Goal: Task Accomplishment & Management: Manage account settings

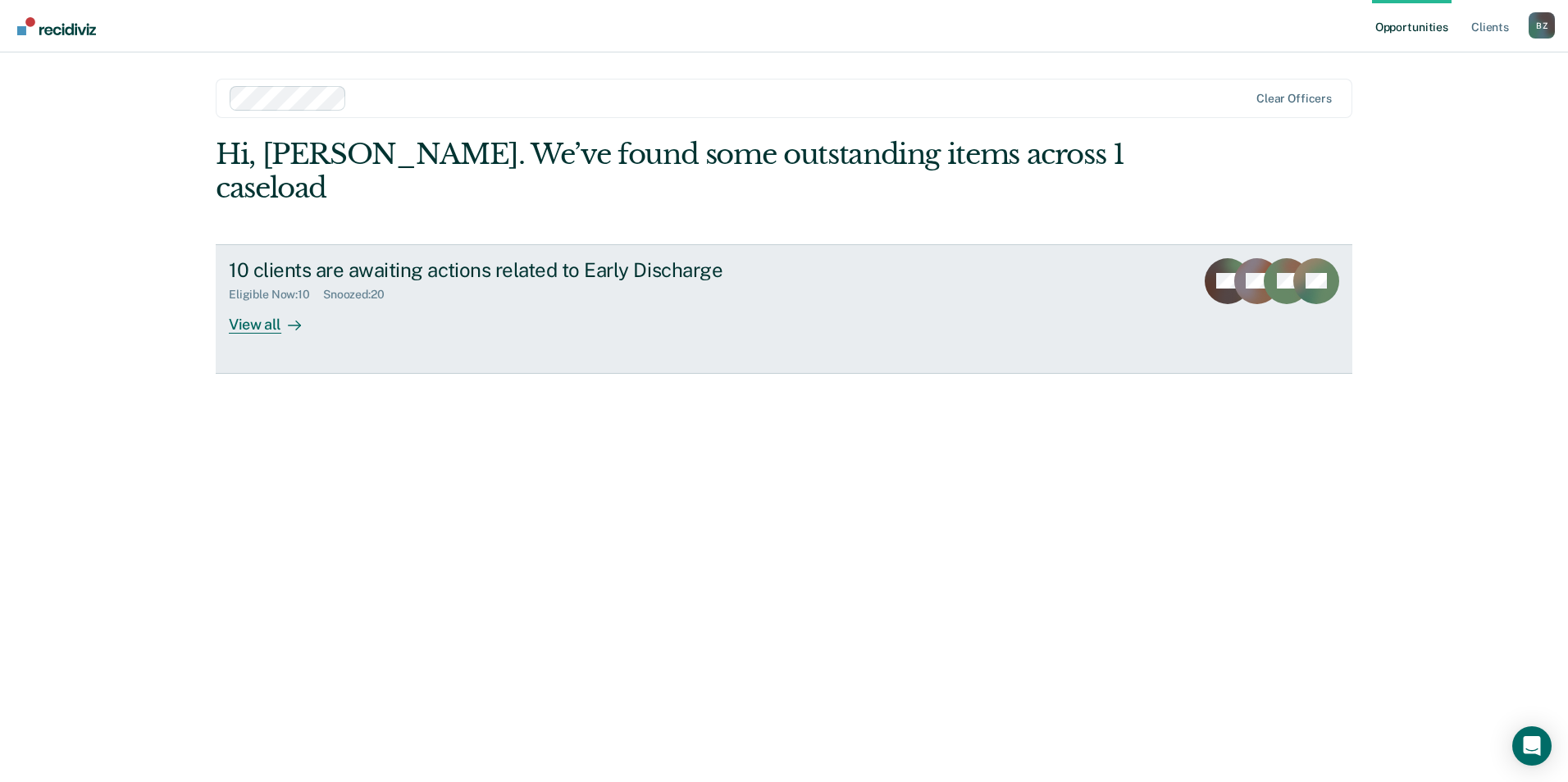
click at [246, 302] on div "View all" at bounding box center [275, 317] width 92 height 32
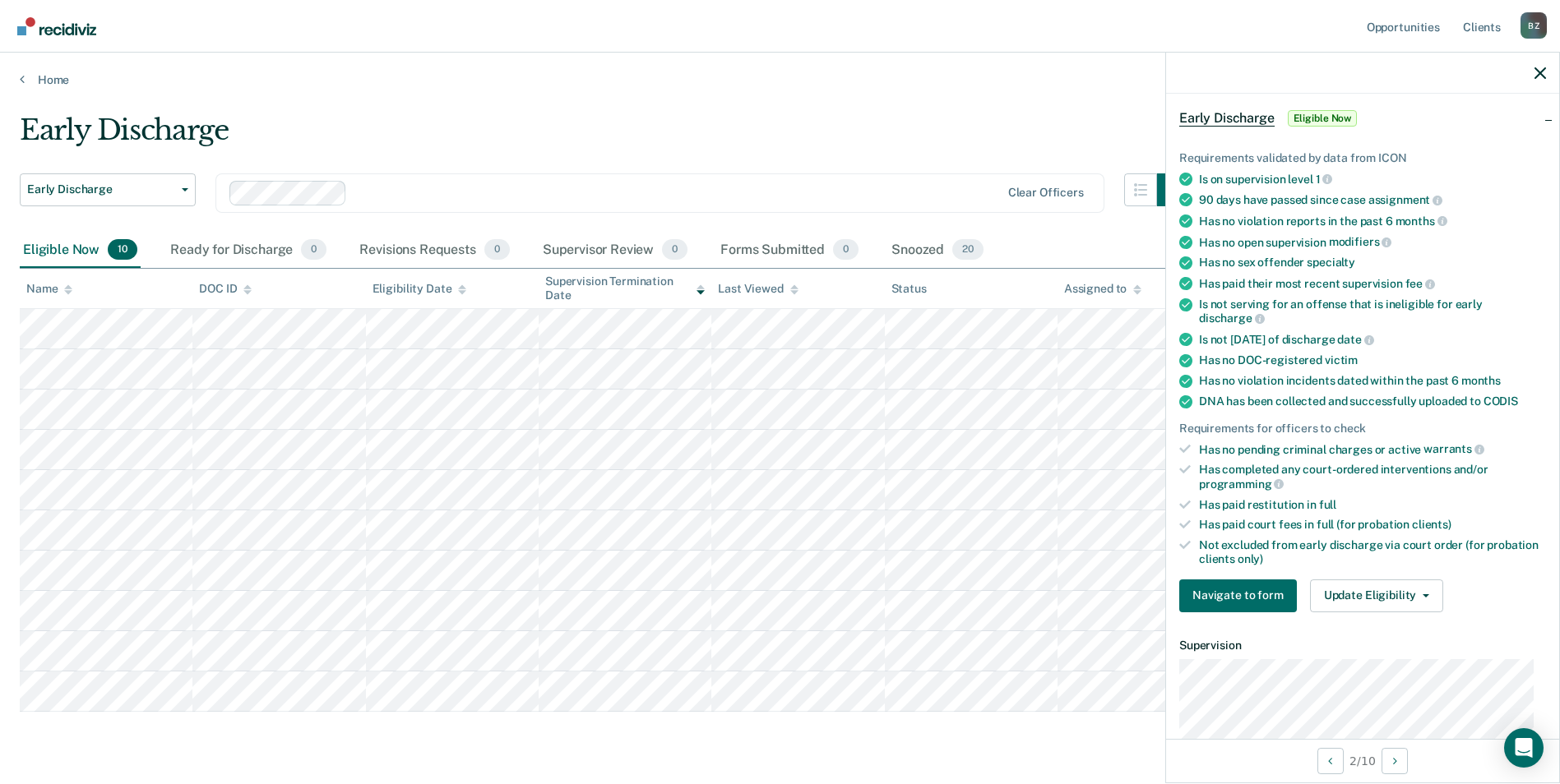
scroll to position [165, 0]
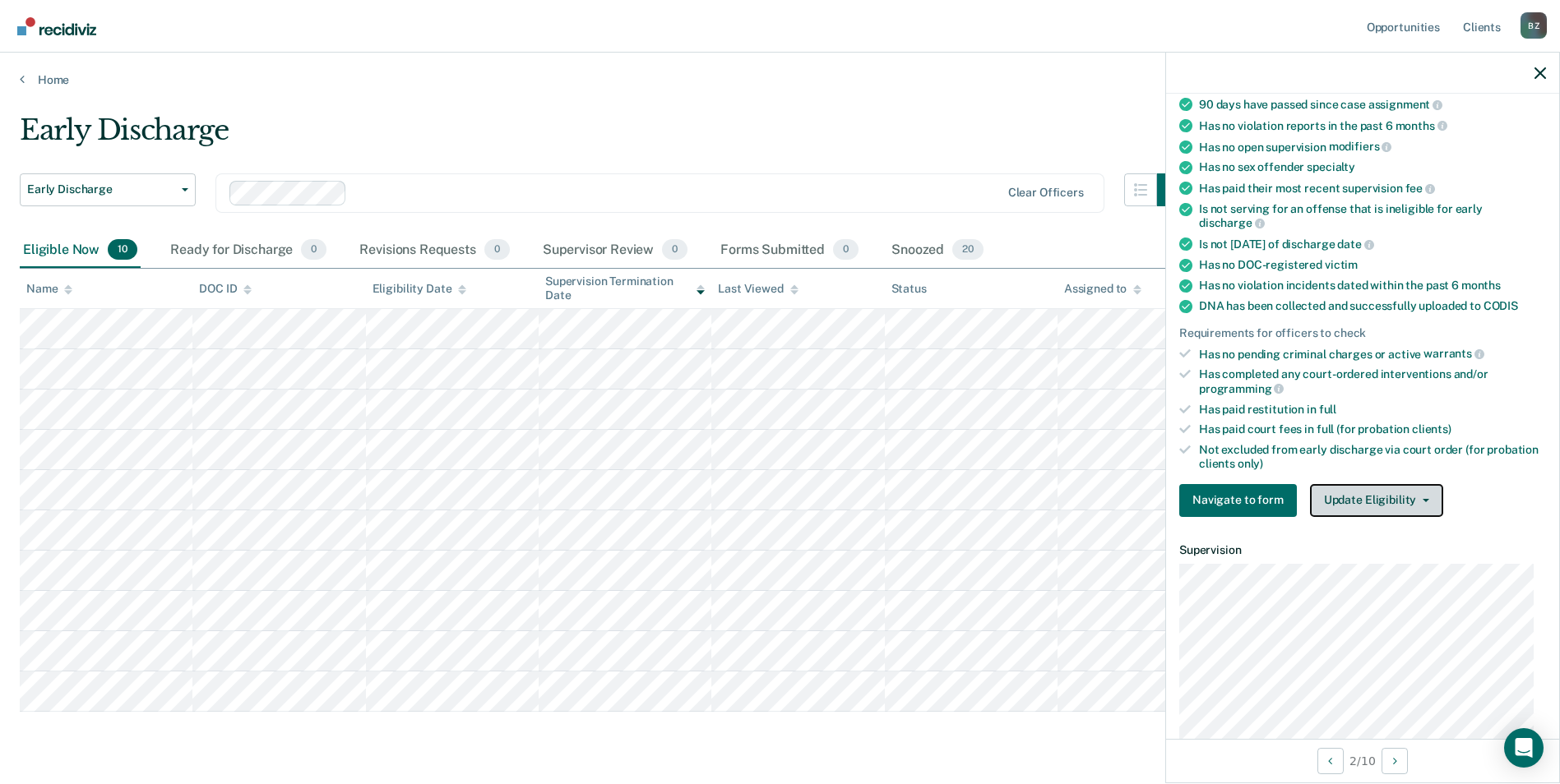
click at [1374, 505] on button "Update Eligibility" at bounding box center [1376, 500] width 133 height 33
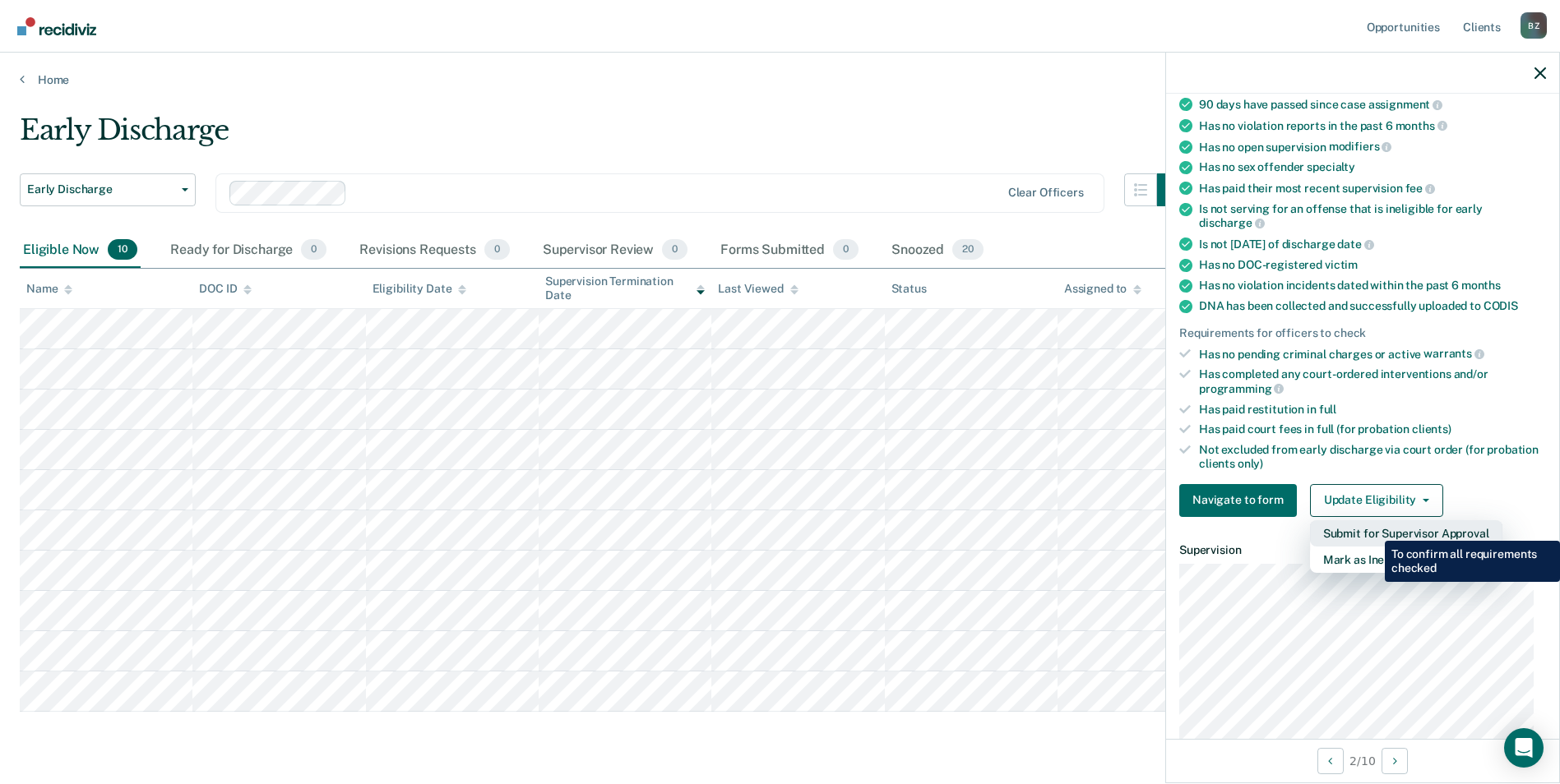
click at [1373, 529] on button "Submit for Supervisor Approval" at bounding box center [1406, 533] width 192 height 26
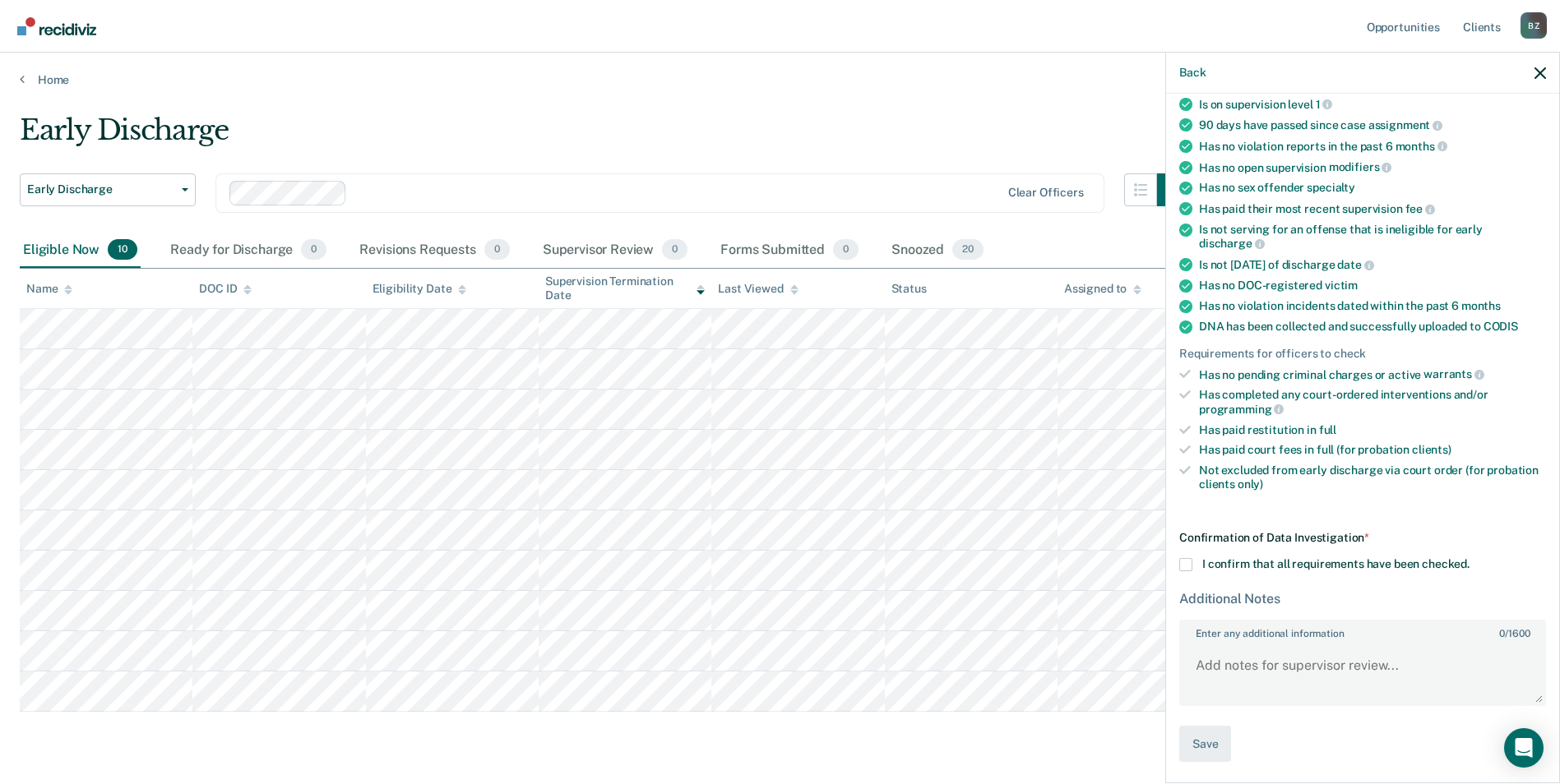
click at [1184, 555] on div "Confirmation of Data Investigation * I confirm that all requirements have been …" at bounding box center [1362, 647] width 367 height 232
click at [1185, 561] on span at bounding box center [1186, 564] width 13 height 13
click at [1469, 558] on input "I confirm that all requirements have been checked." at bounding box center [1469, 558] width 0 height 0
click at [1211, 750] on button "Save" at bounding box center [1205, 744] width 52 height 37
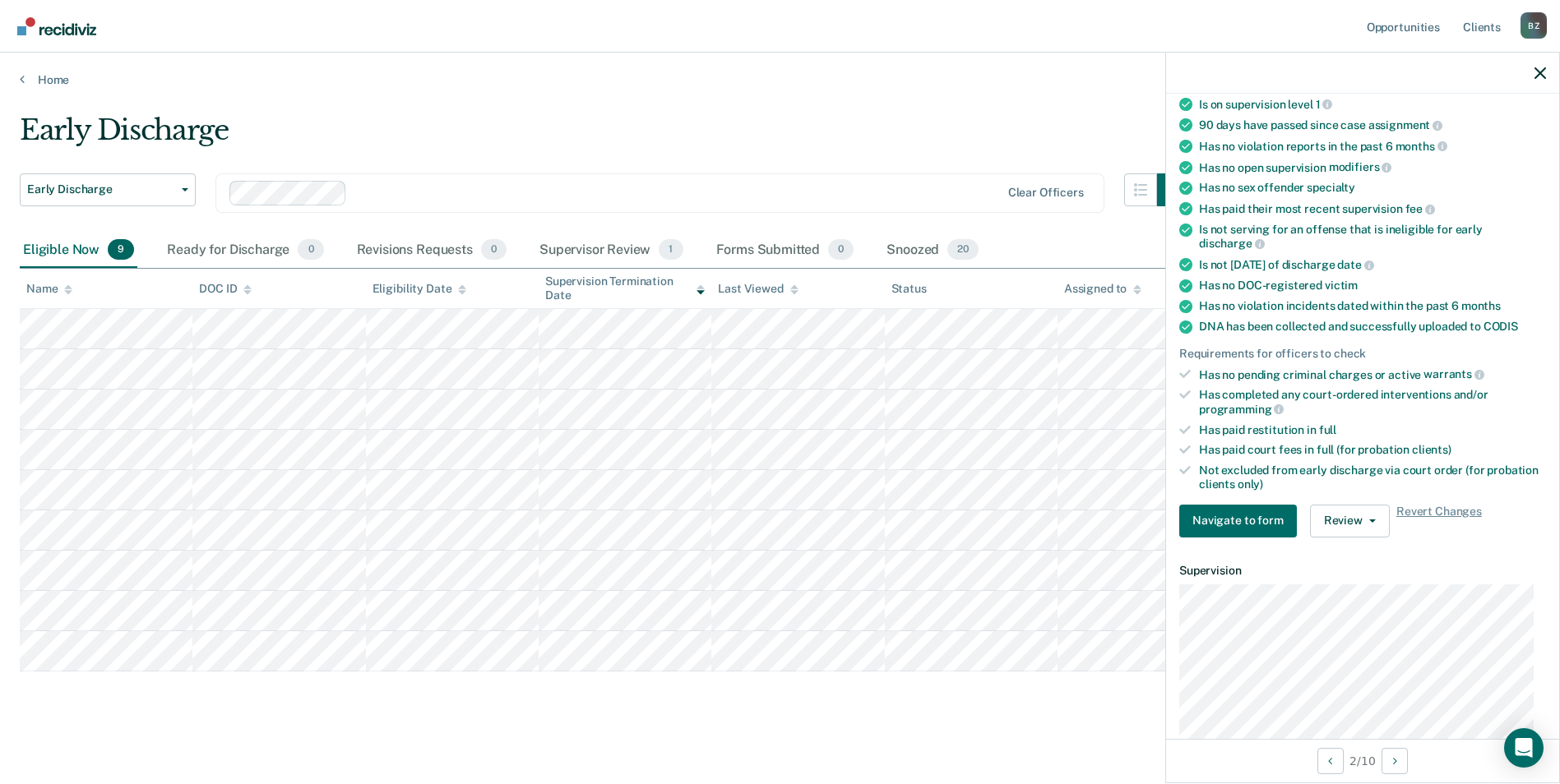
click at [1533, 72] on div at bounding box center [1362, 73] width 393 height 41
click at [1539, 68] on icon "button" at bounding box center [1539, 72] width 11 height 11
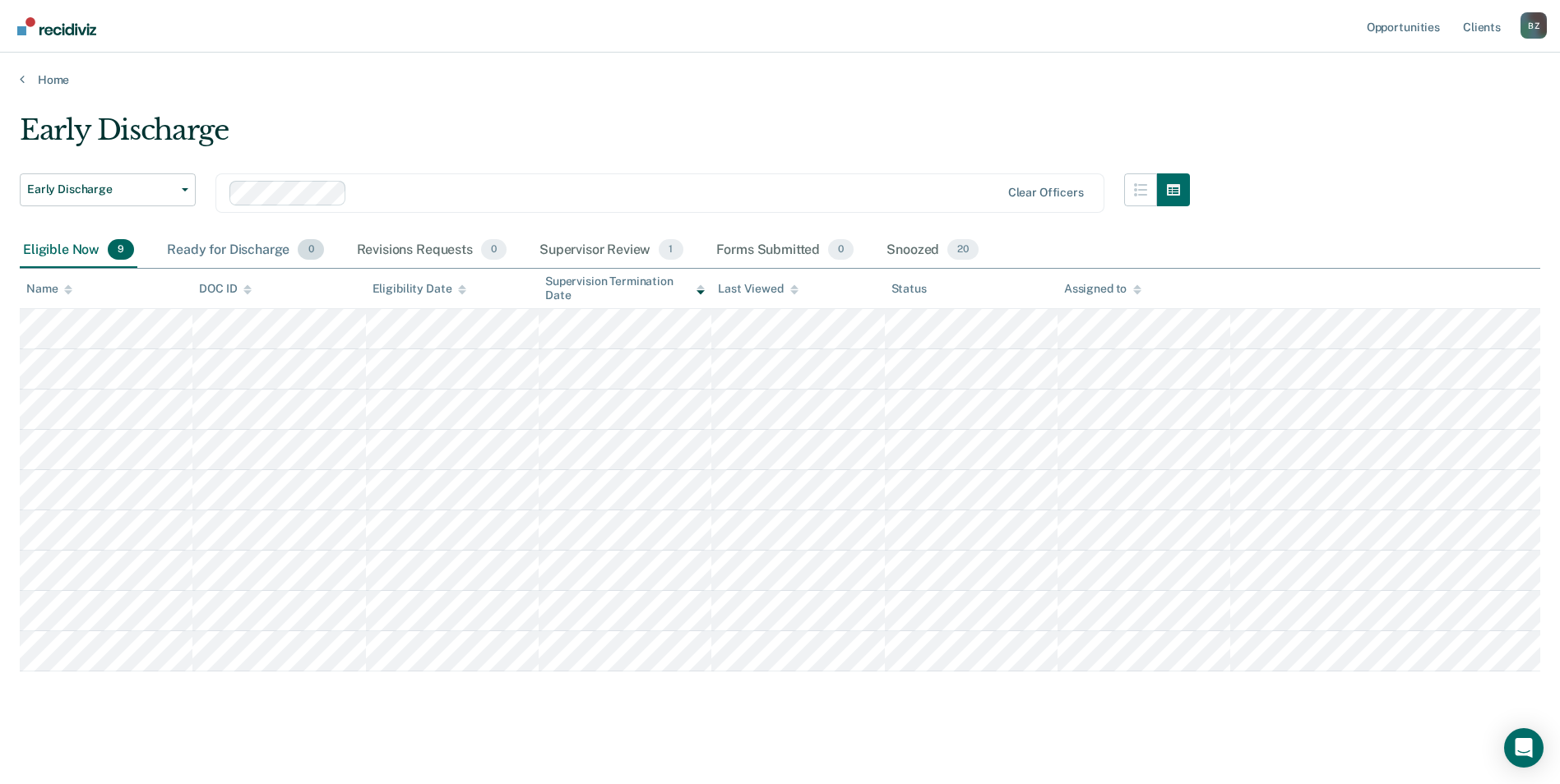
click at [219, 250] on div "Ready for Discharge 0" at bounding box center [245, 251] width 163 height 36
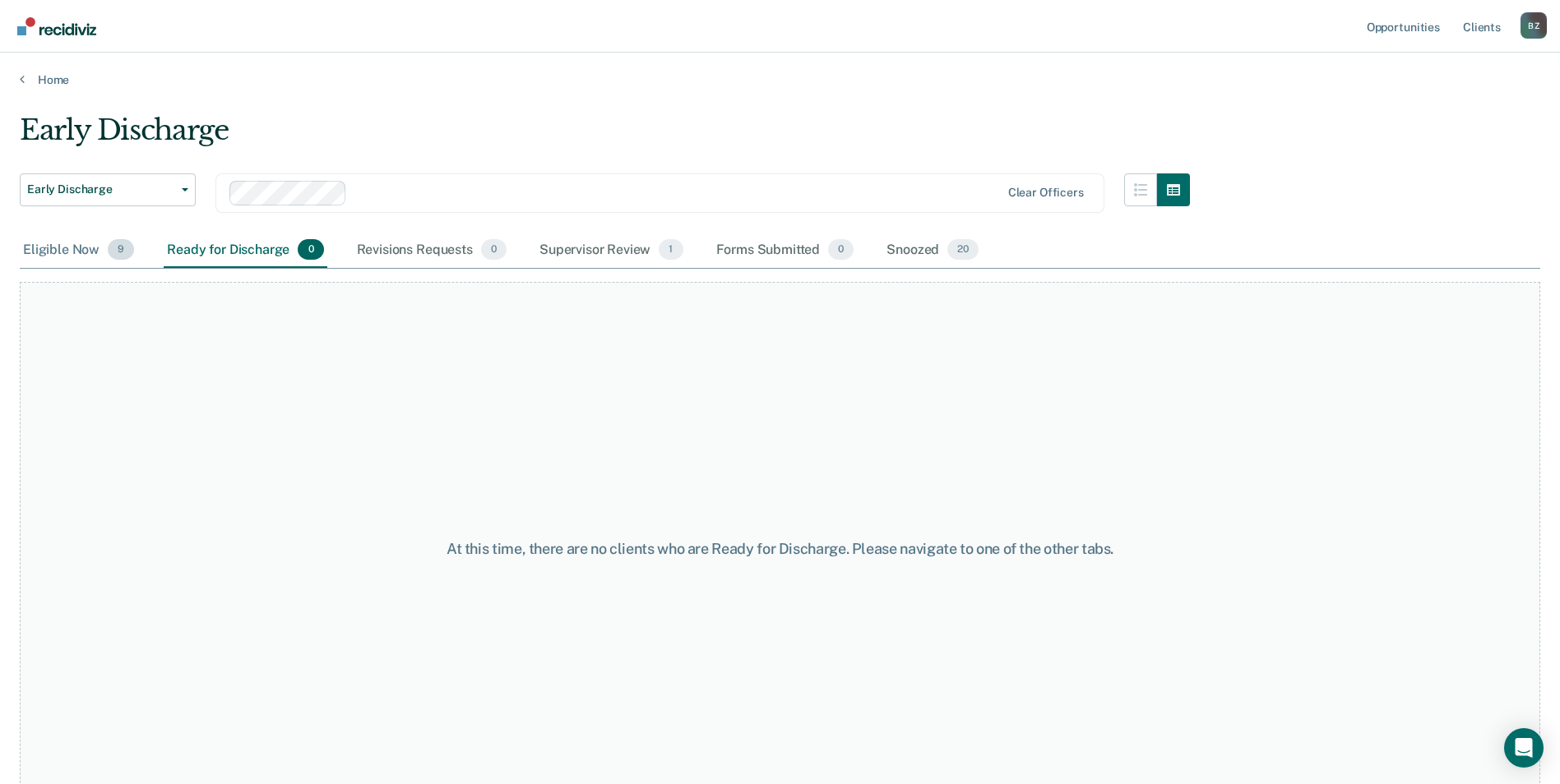
click at [57, 252] on div "Eligible Now 9" at bounding box center [79, 251] width 117 height 36
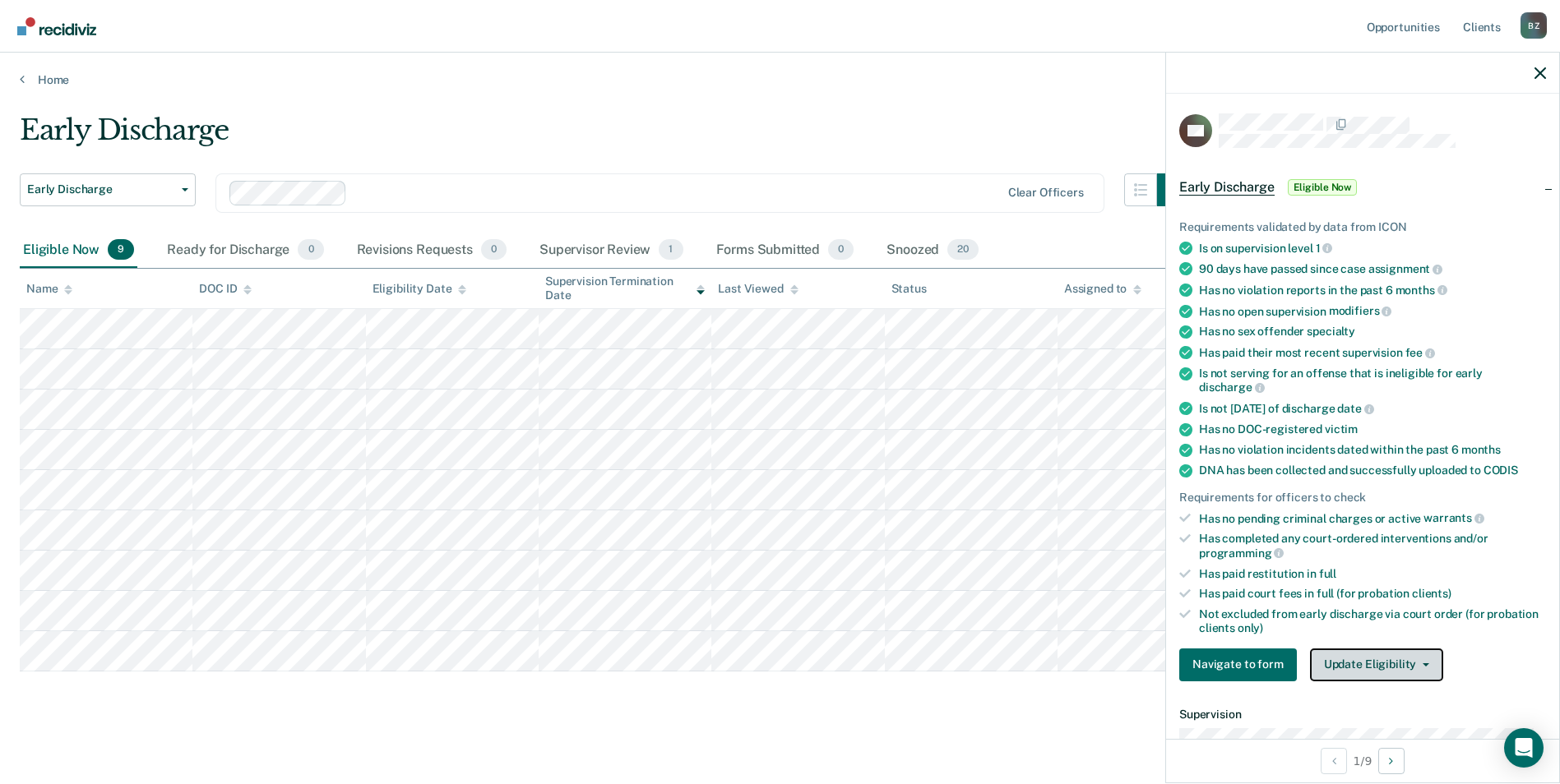
click at [1353, 666] on button "Update Eligibility" at bounding box center [1376, 665] width 133 height 33
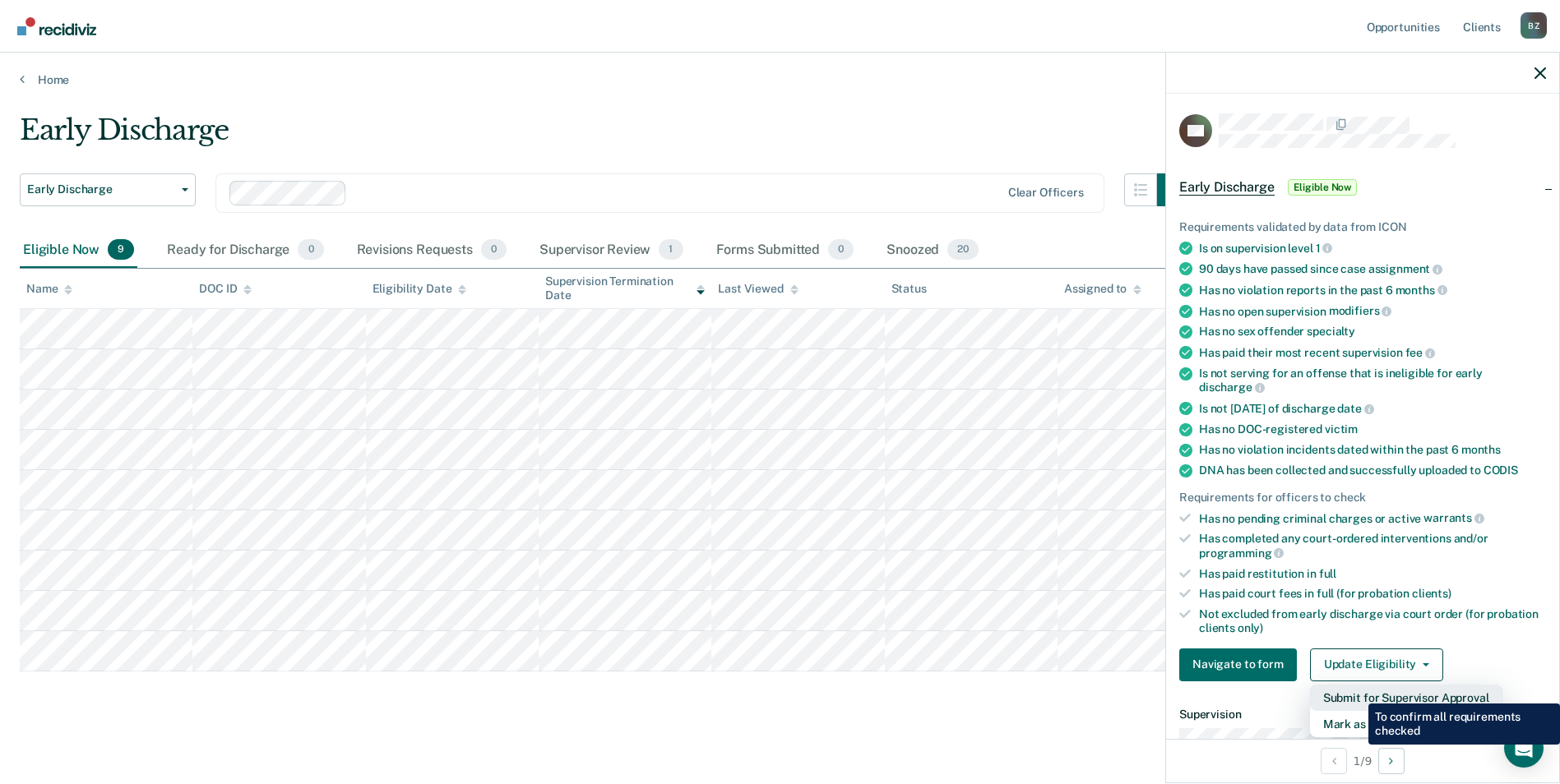
click at [1356, 692] on button "Submit for Supervisor Approval" at bounding box center [1406, 698] width 192 height 26
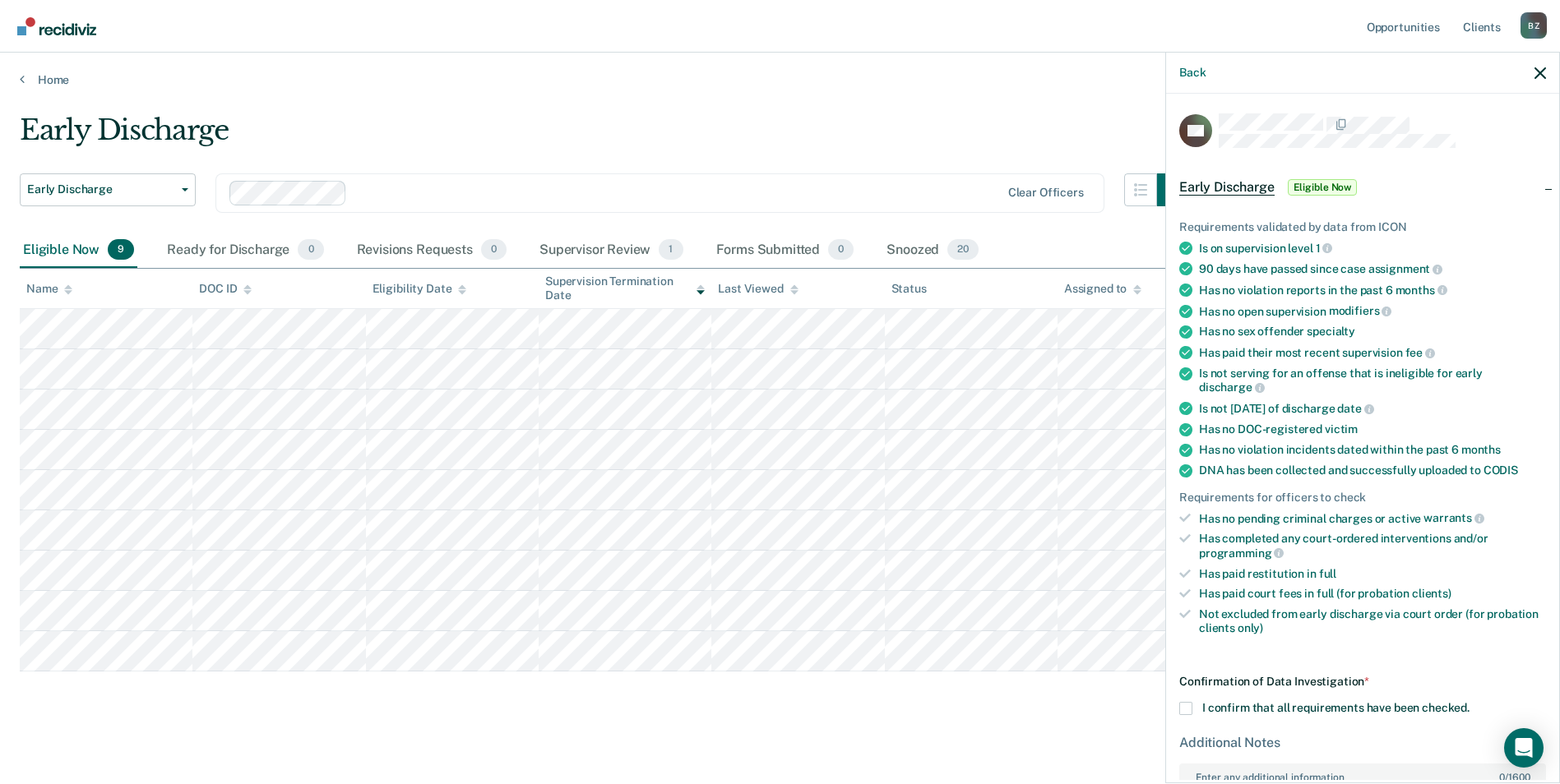
click at [1184, 706] on span at bounding box center [1186, 708] width 13 height 13
click at [1469, 702] on input "I confirm that all requirements have been checked." at bounding box center [1469, 702] width 0 height 0
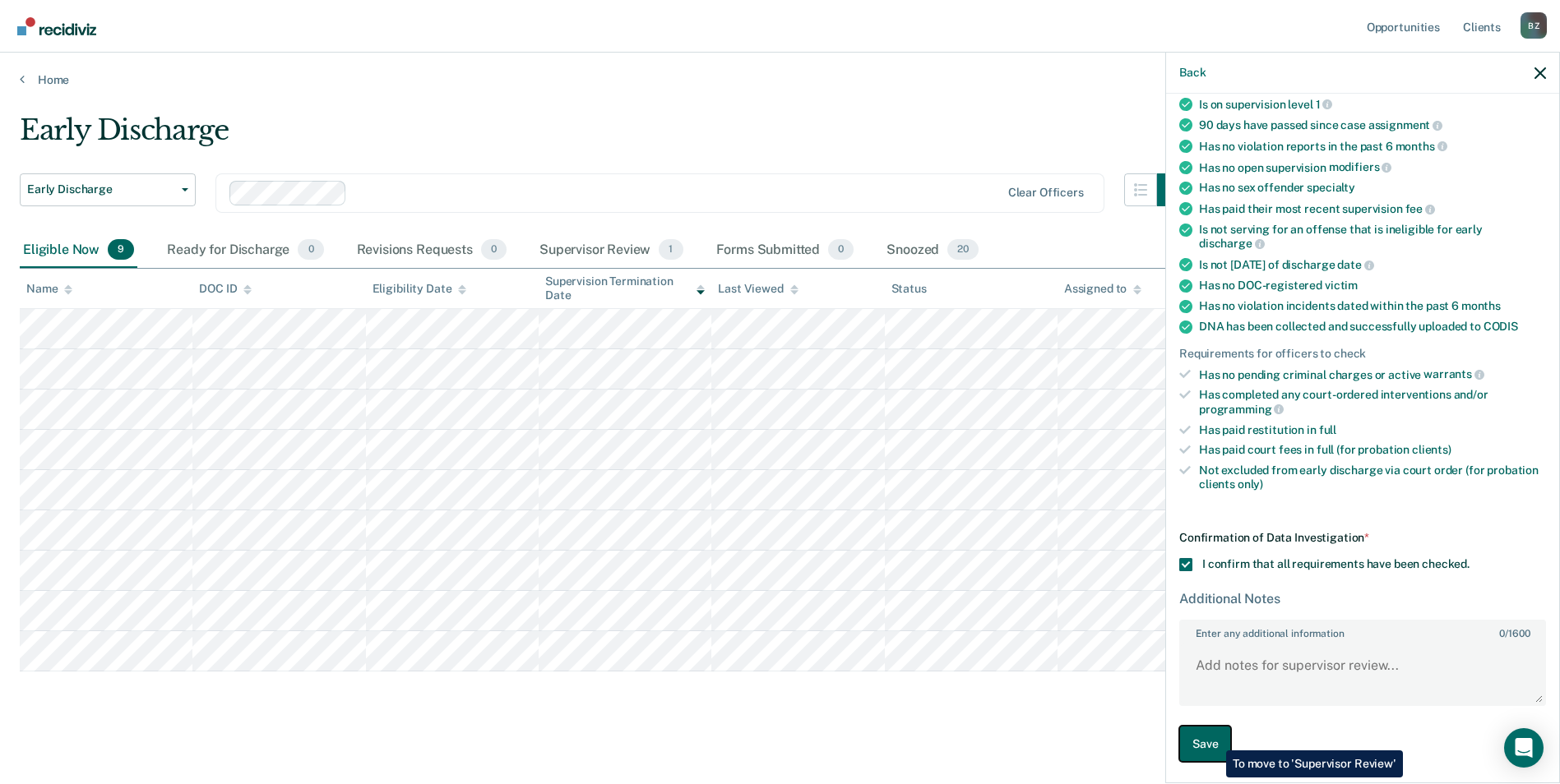
click at [1214, 738] on button "Save" at bounding box center [1205, 744] width 52 height 37
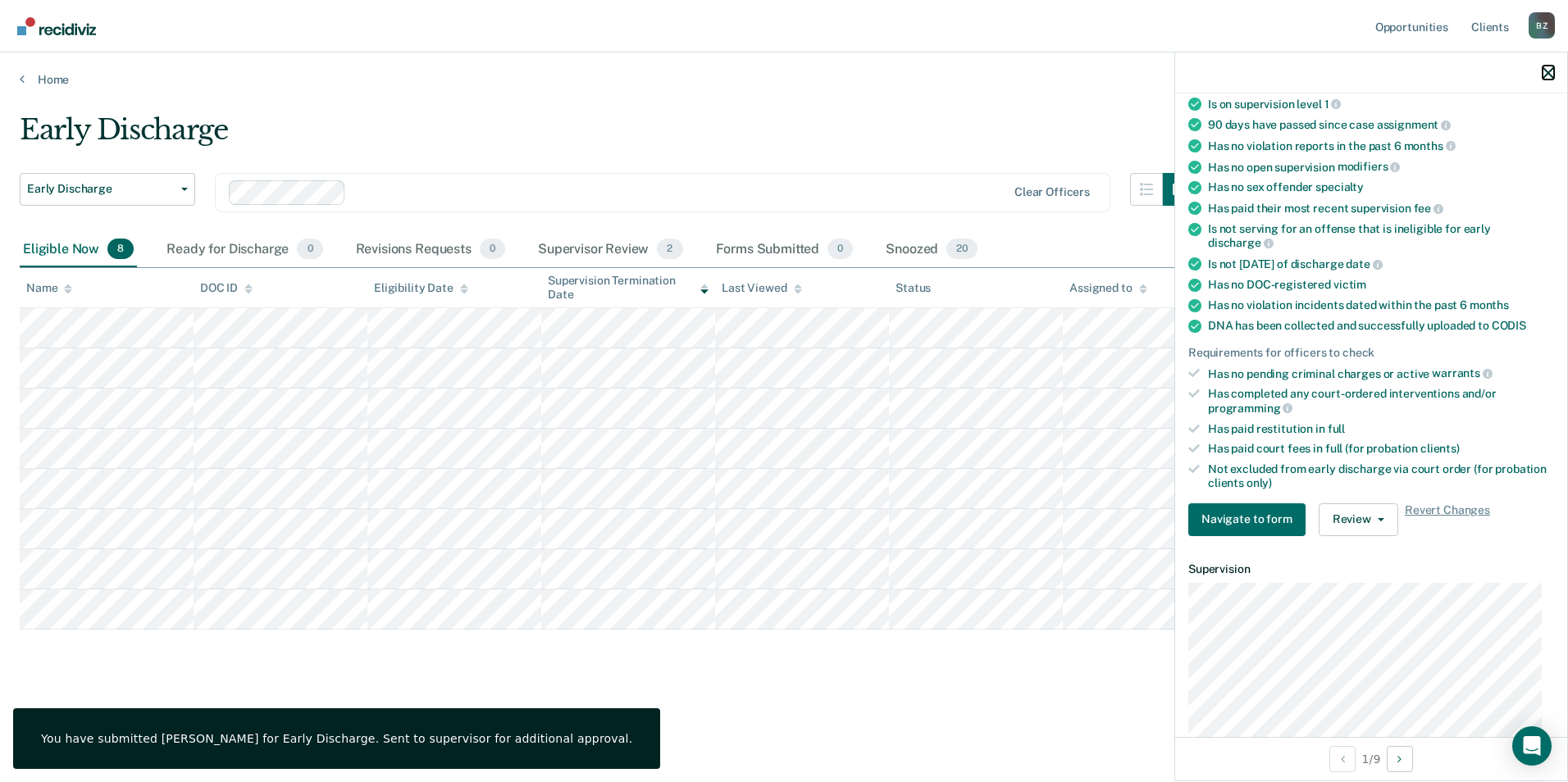
click at [1546, 68] on icon "button" at bounding box center [1548, 72] width 11 height 11
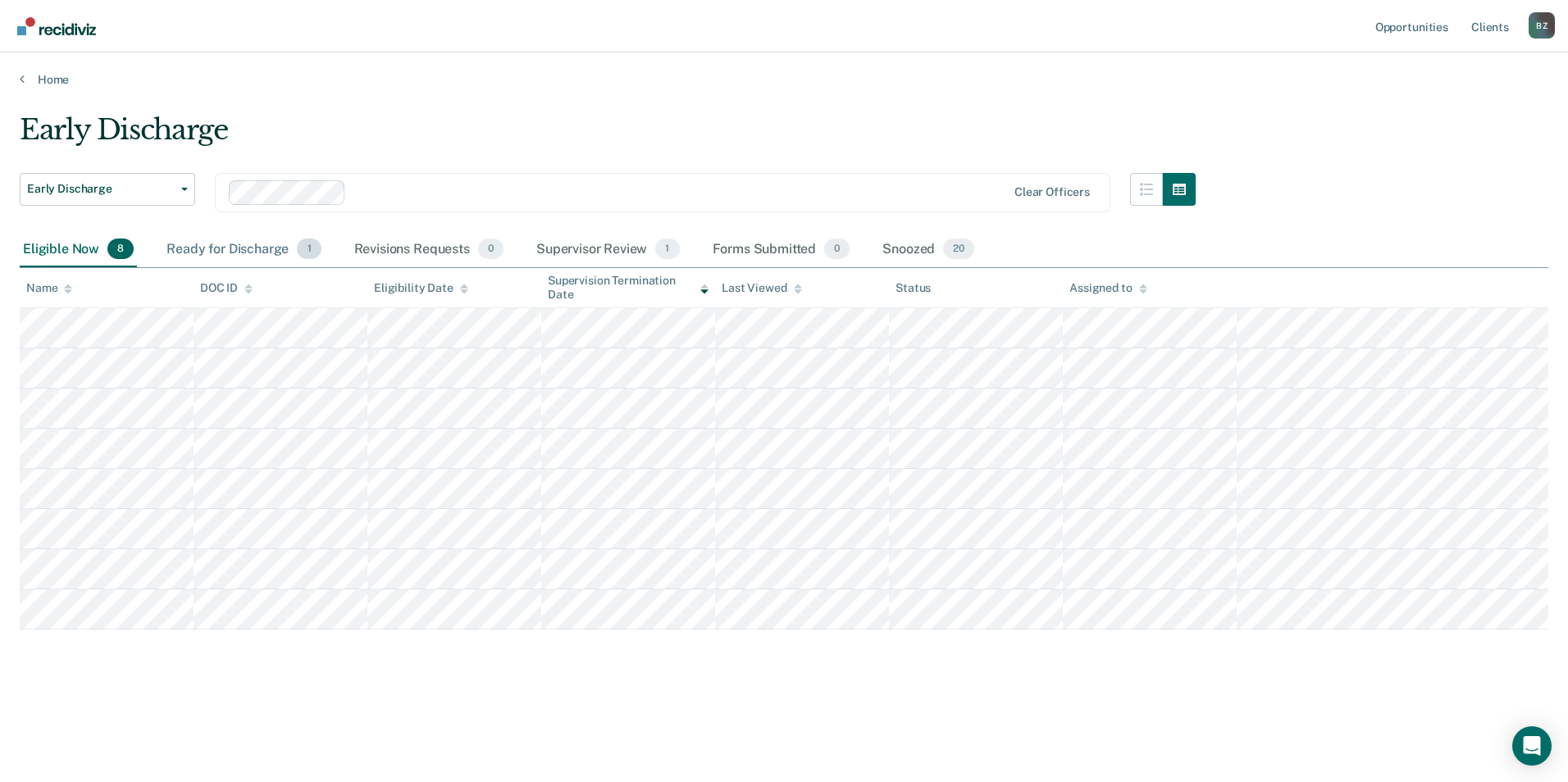
click at [267, 244] on div "Ready for Discharge 1" at bounding box center [244, 250] width 161 height 36
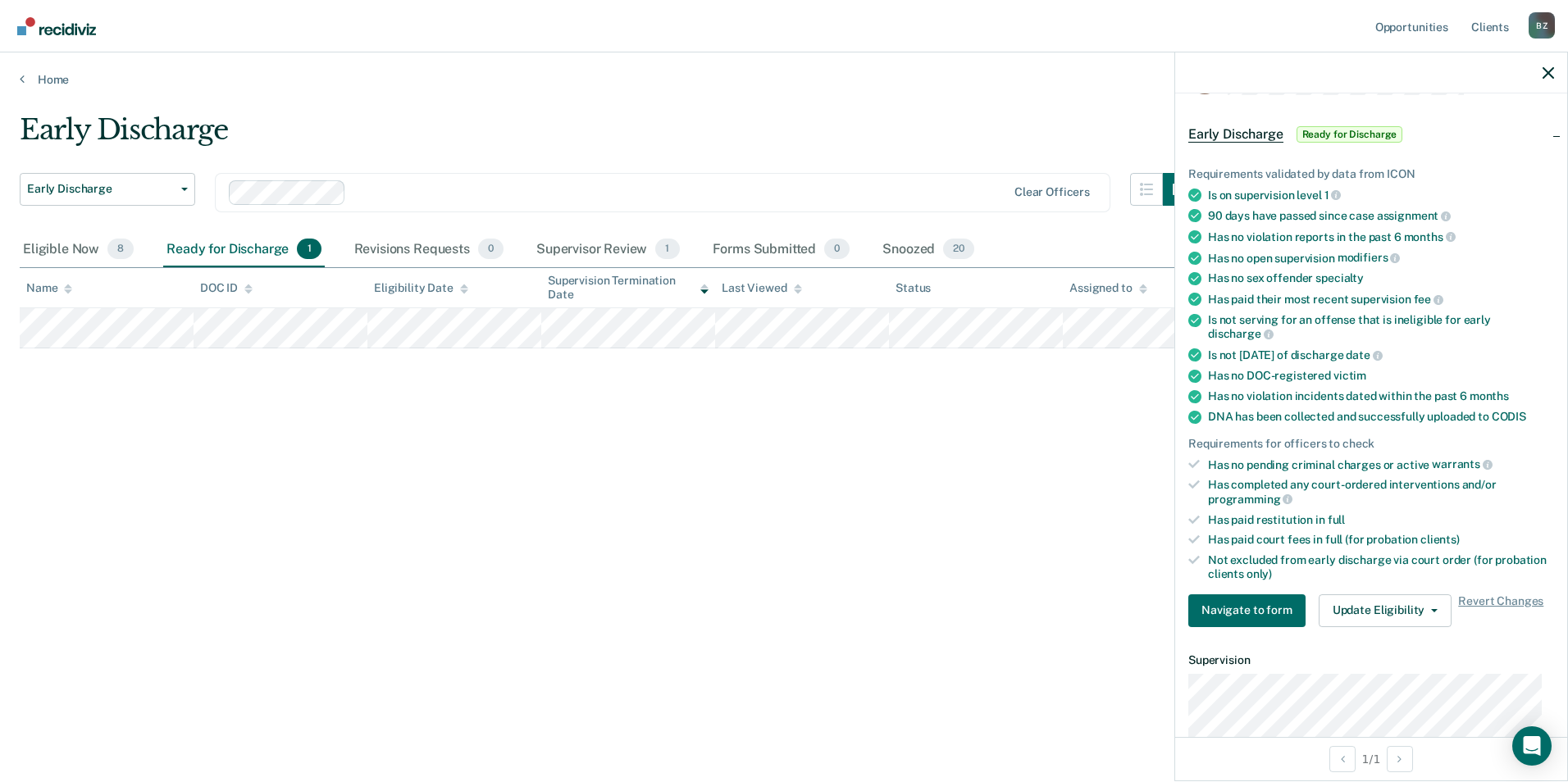
scroll to position [354, 0]
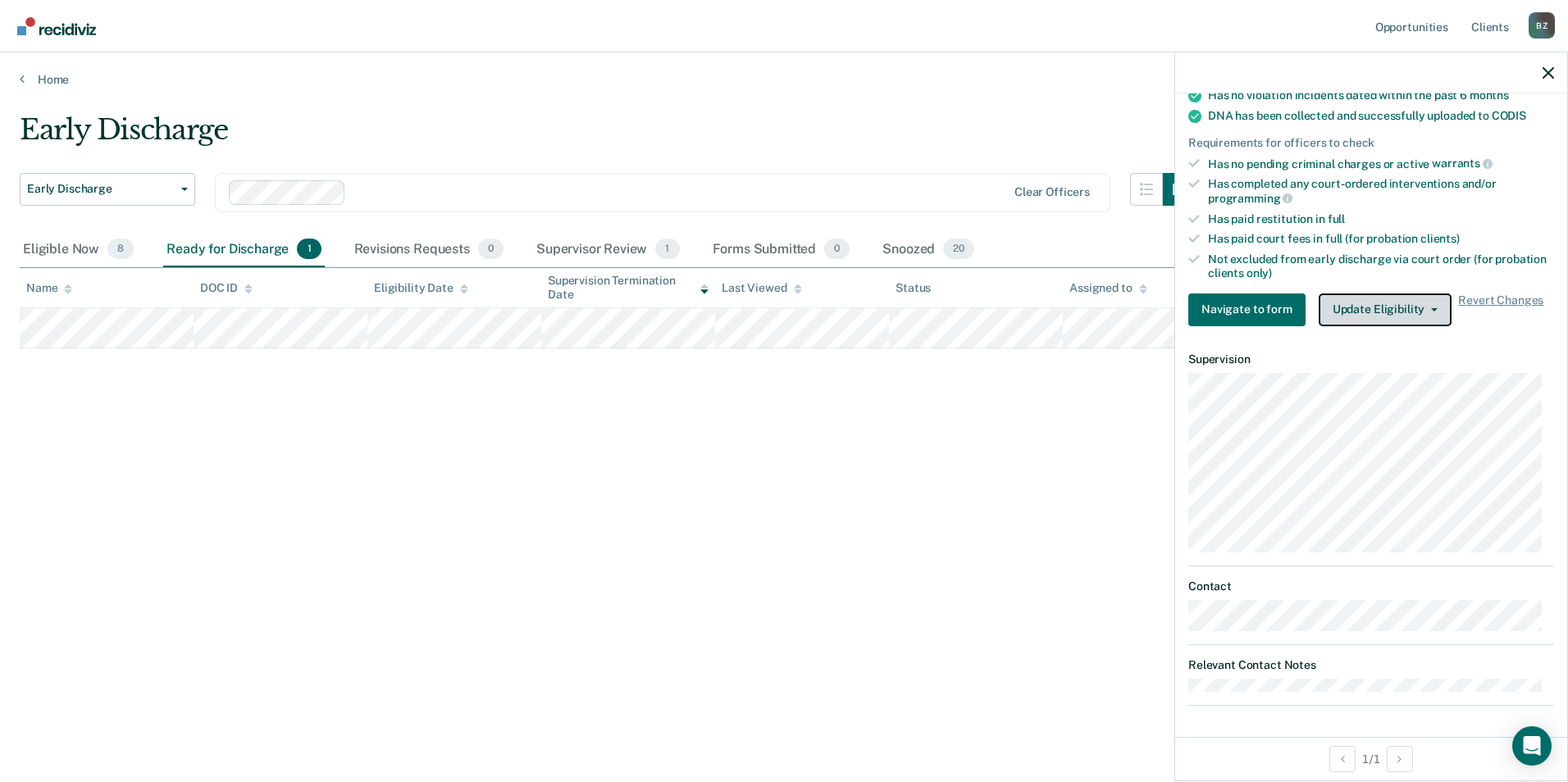
click at [1361, 305] on button "Update Eligibility" at bounding box center [1386, 310] width 133 height 33
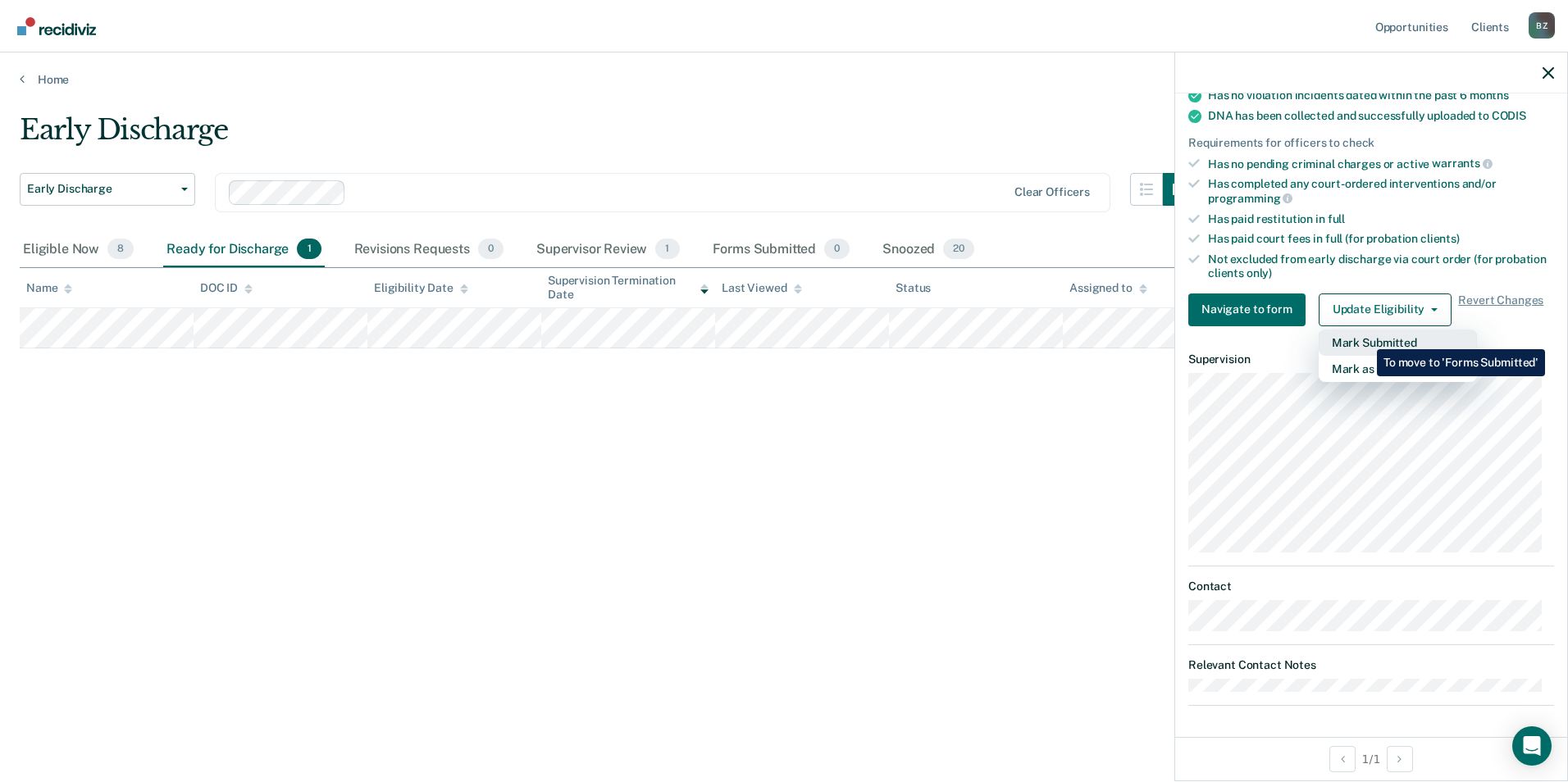
click at [1365, 337] on button "Mark Submitted" at bounding box center [1398, 342] width 158 height 26
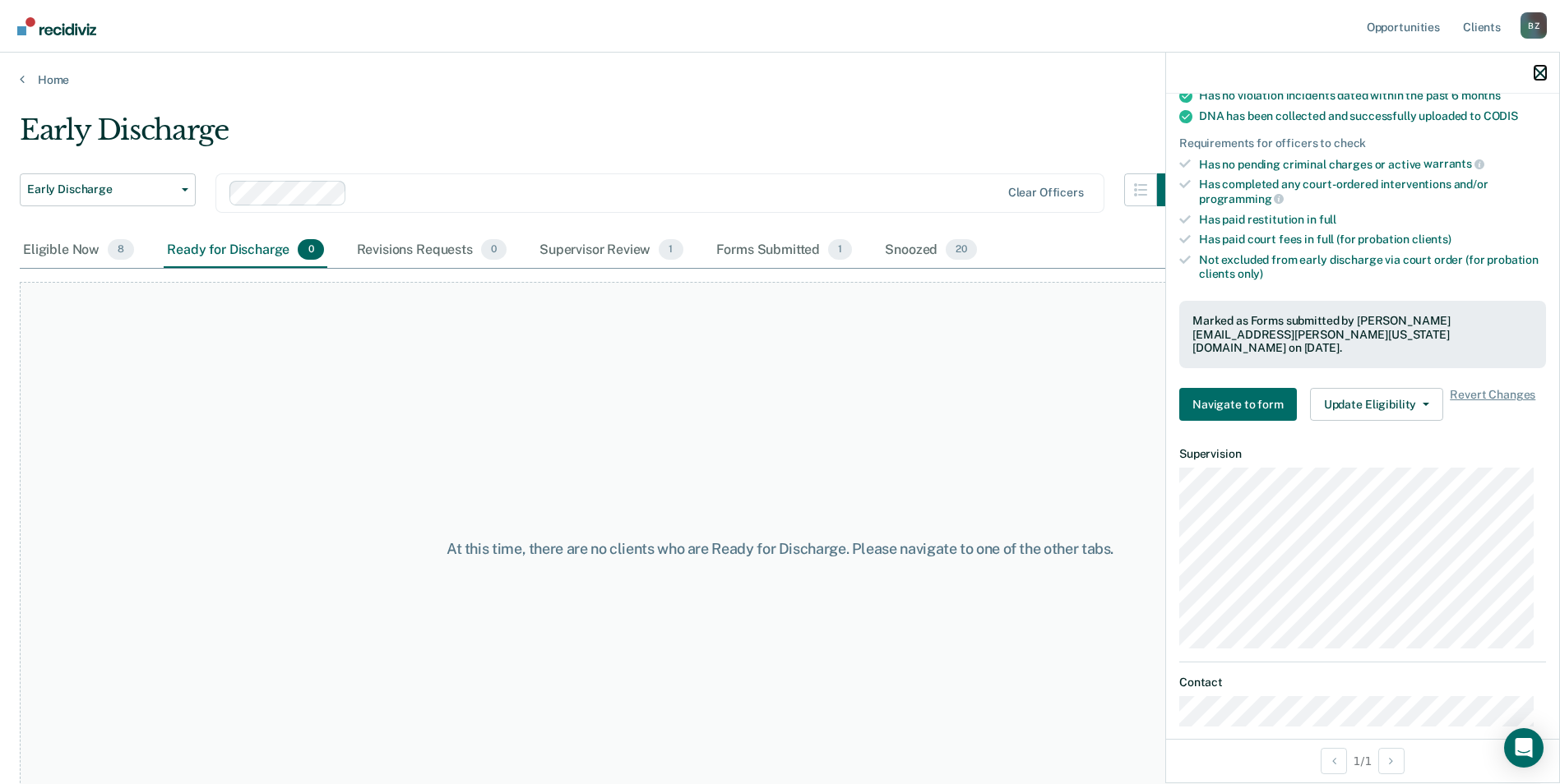
click at [1541, 68] on icon "button" at bounding box center [1539, 72] width 11 height 11
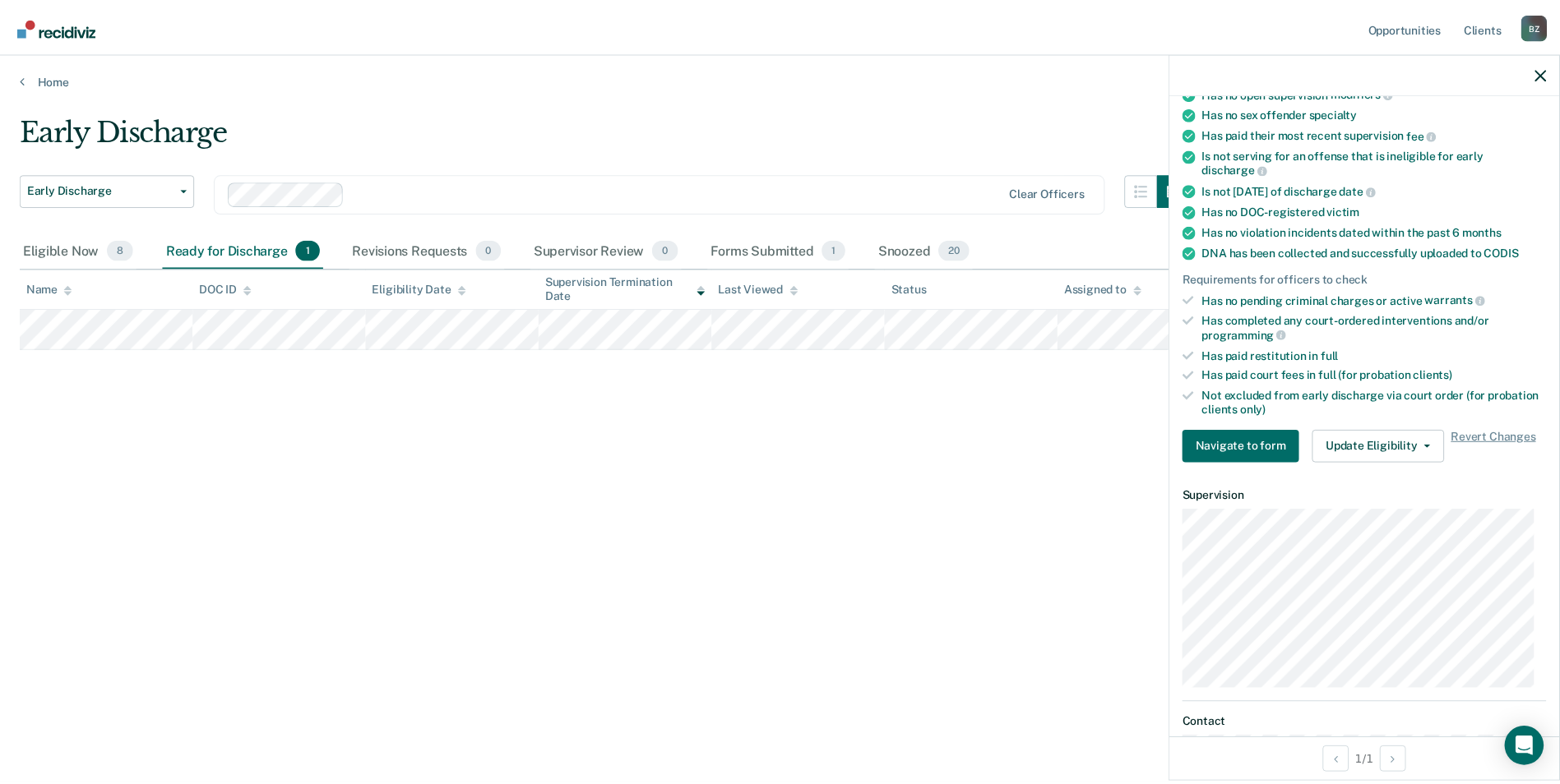
scroll to position [247, 0]
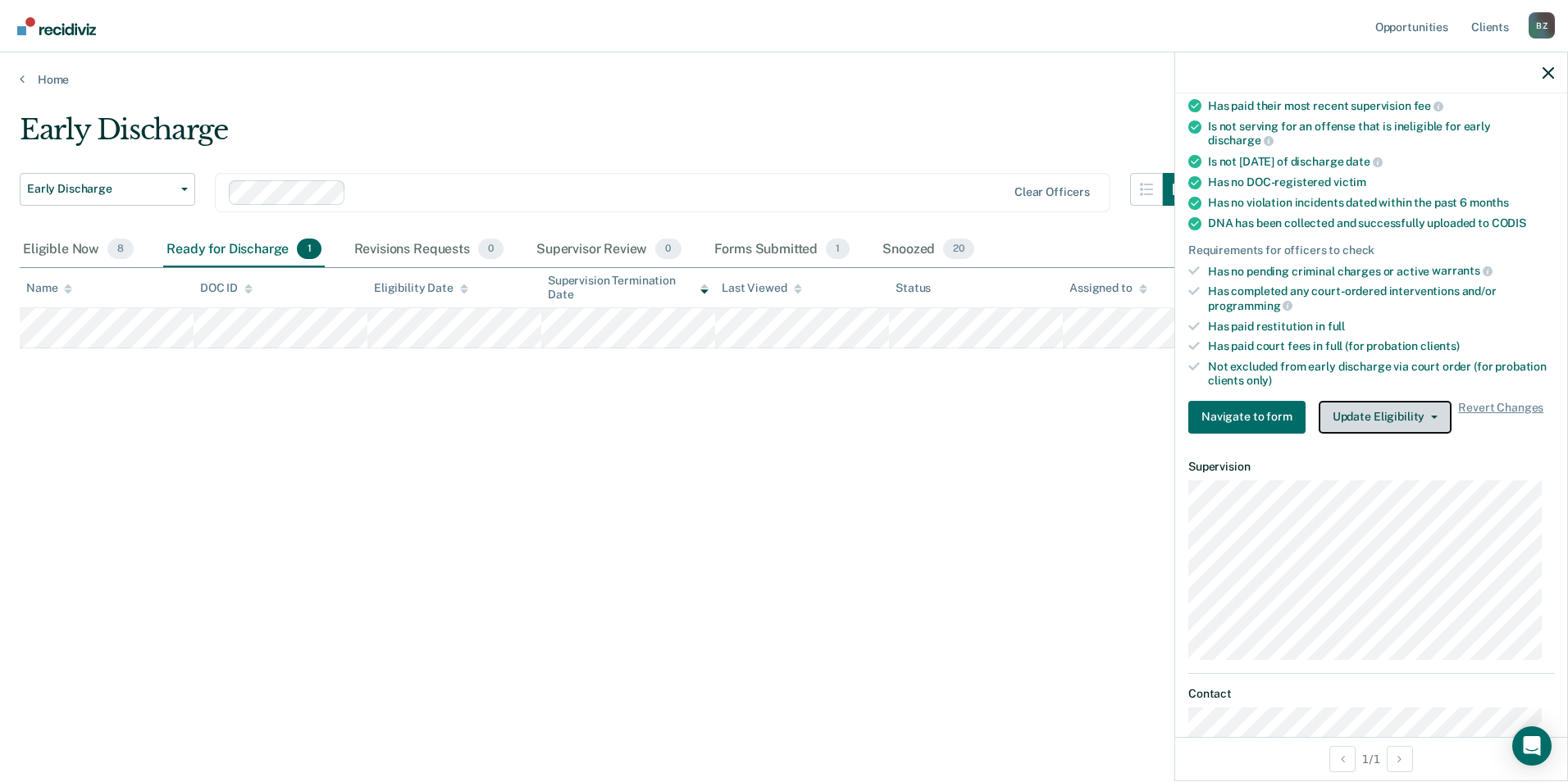
click at [1372, 409] on button "Update Eligibility" at bounding box center [1386, 417] width 133 height 33
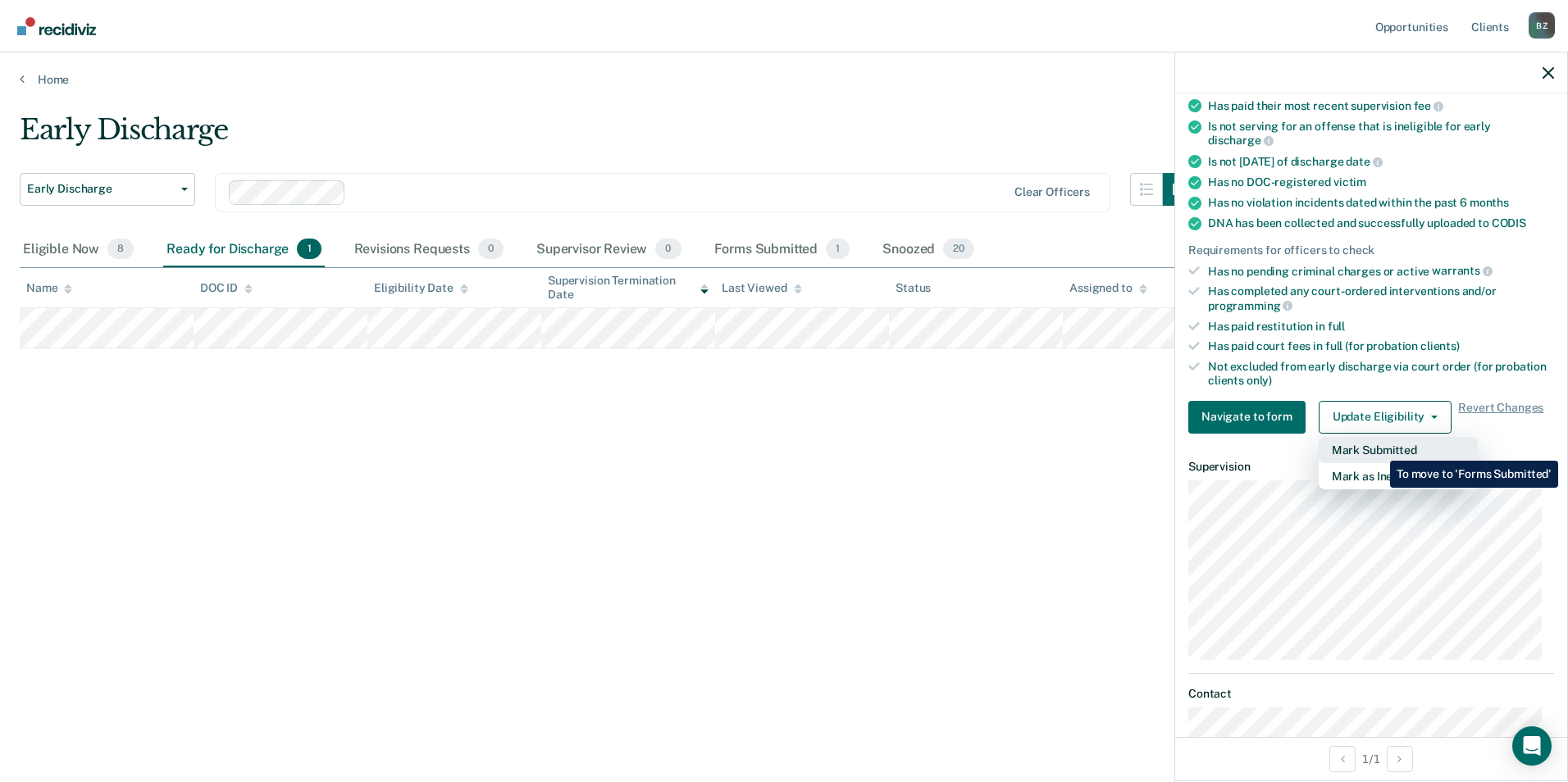
click at [1378, 448] on button "Mark Submitted" at bounding box center [1398, 450] width 158 height 26
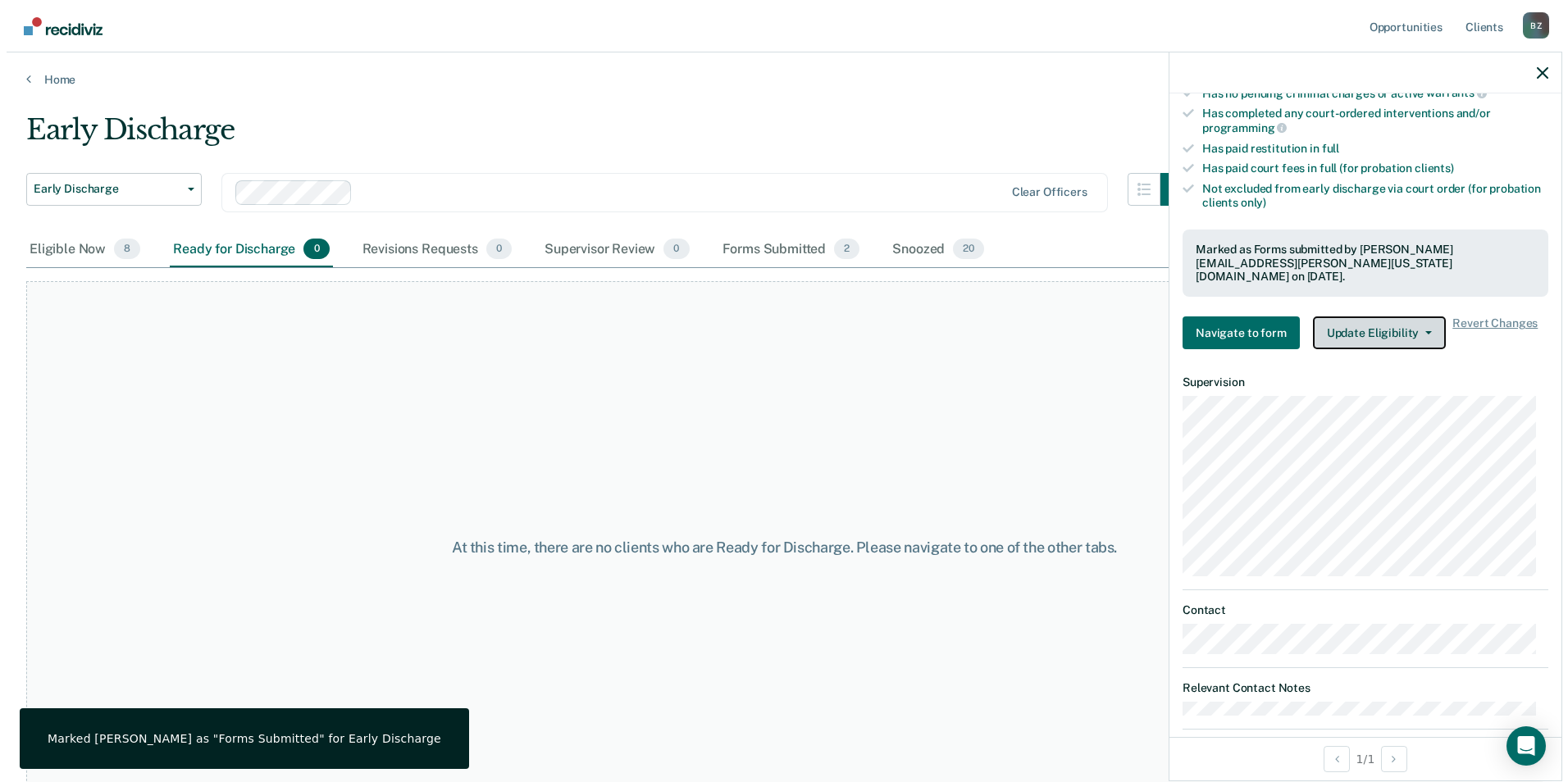
scroll to position [434, 0]
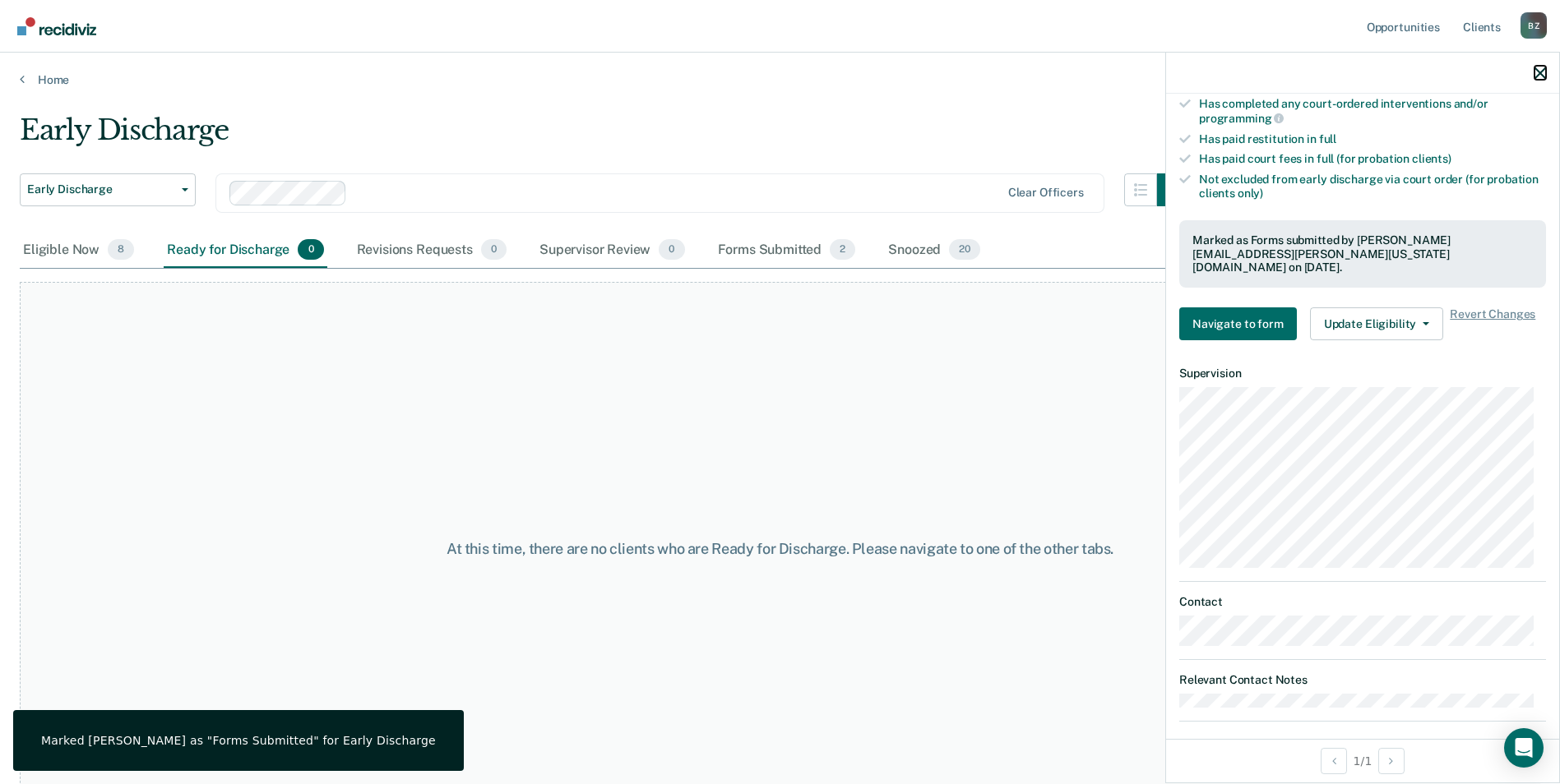
click at [1541, 69] on icon "button" at bounding box center [1539, 72] width 11 height 11
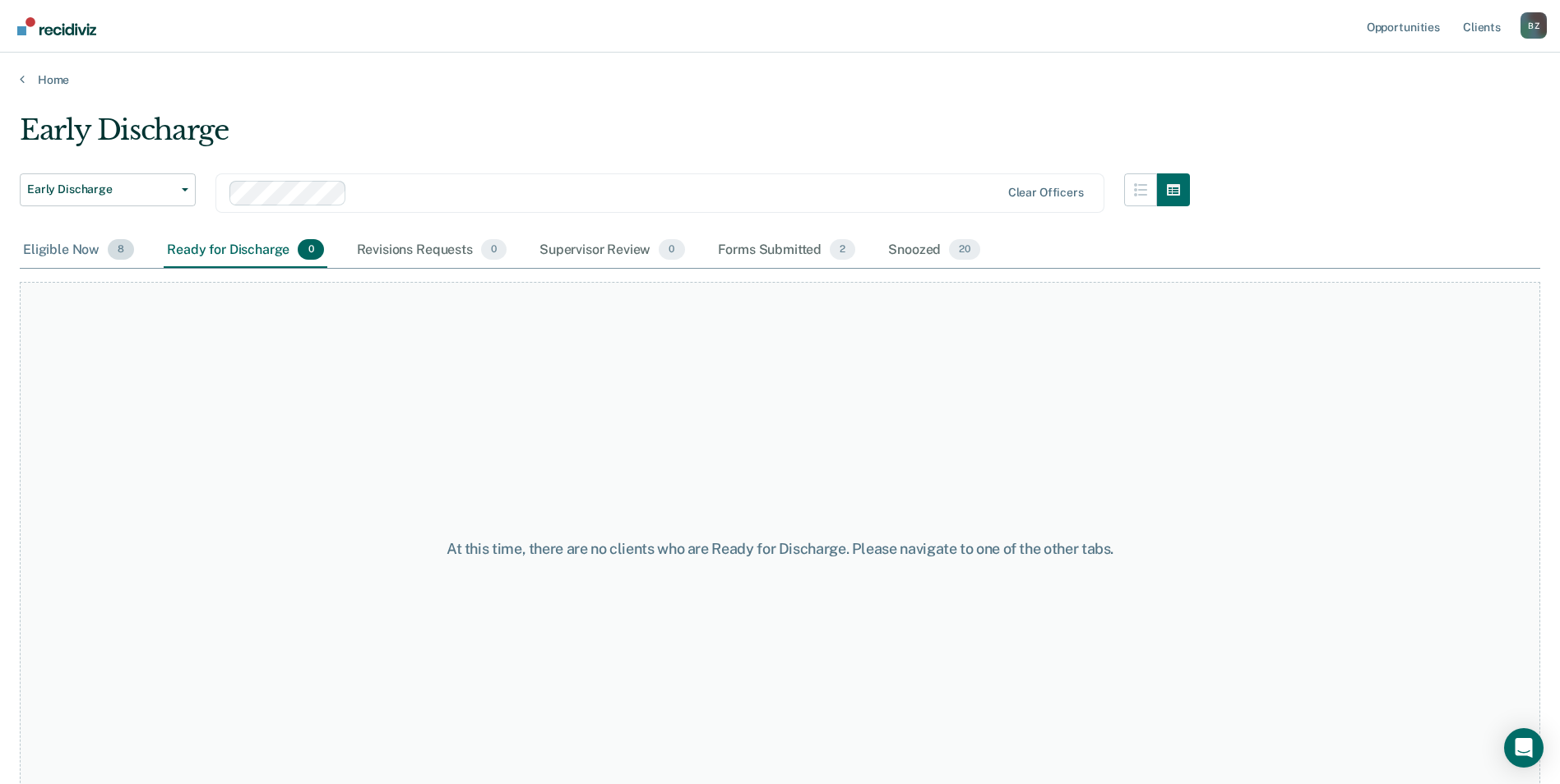
click at [56, 249] on div "Eligible Now 8" at bounding box center [79, 251] width 117 height 36
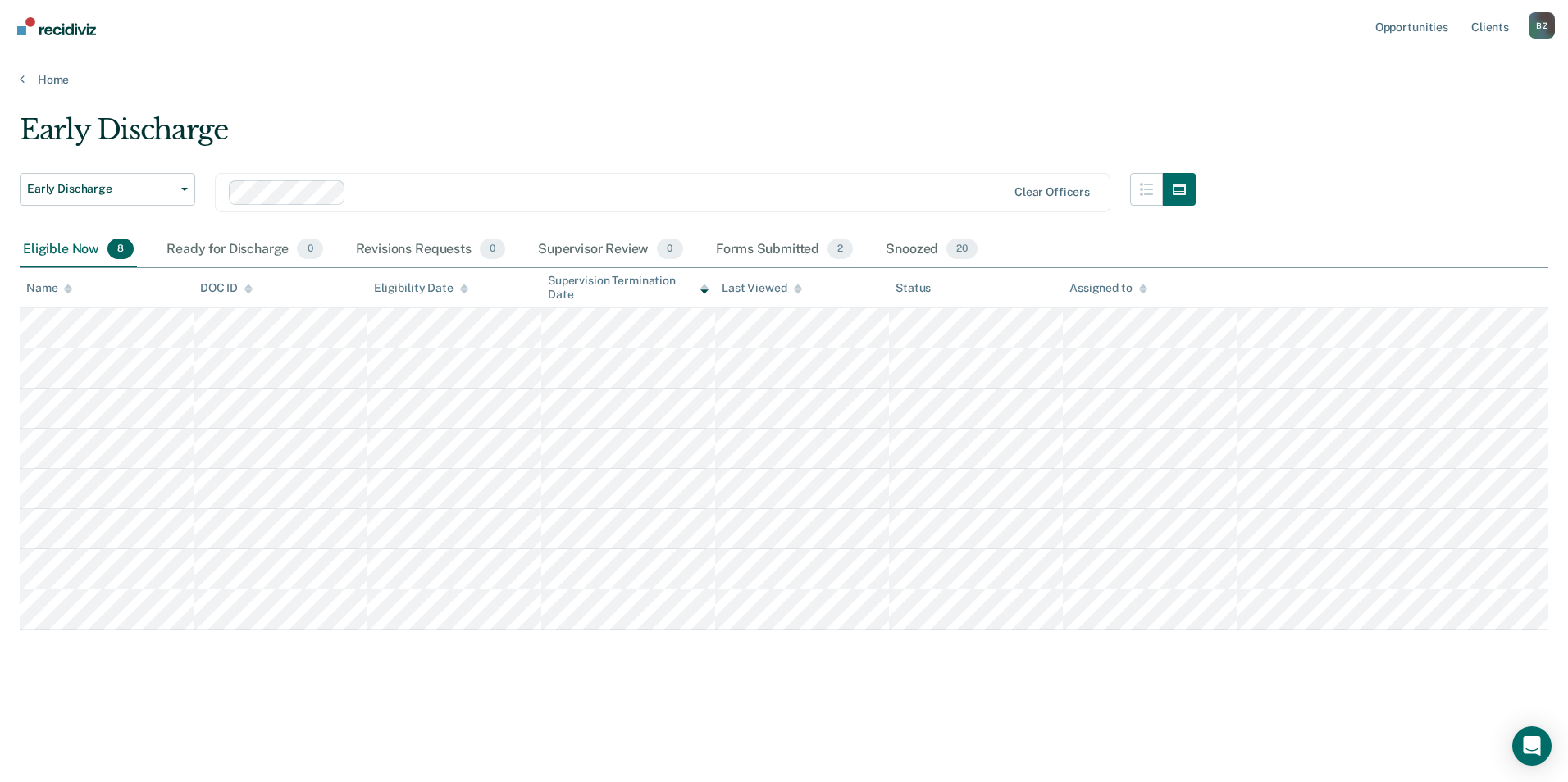
click at [490, 50] on nav "Opportunities Client s [PERSON_NAME] B Z Profile How it works Log Out" at bounding box center [784, 26] width 1568 height 52
click at [489, 108] on main "Early Discharge Early Discharge Early Discharge Clear officers Eligible Now 8 R…" at bounding box center [784, 432] width 1568 height 690
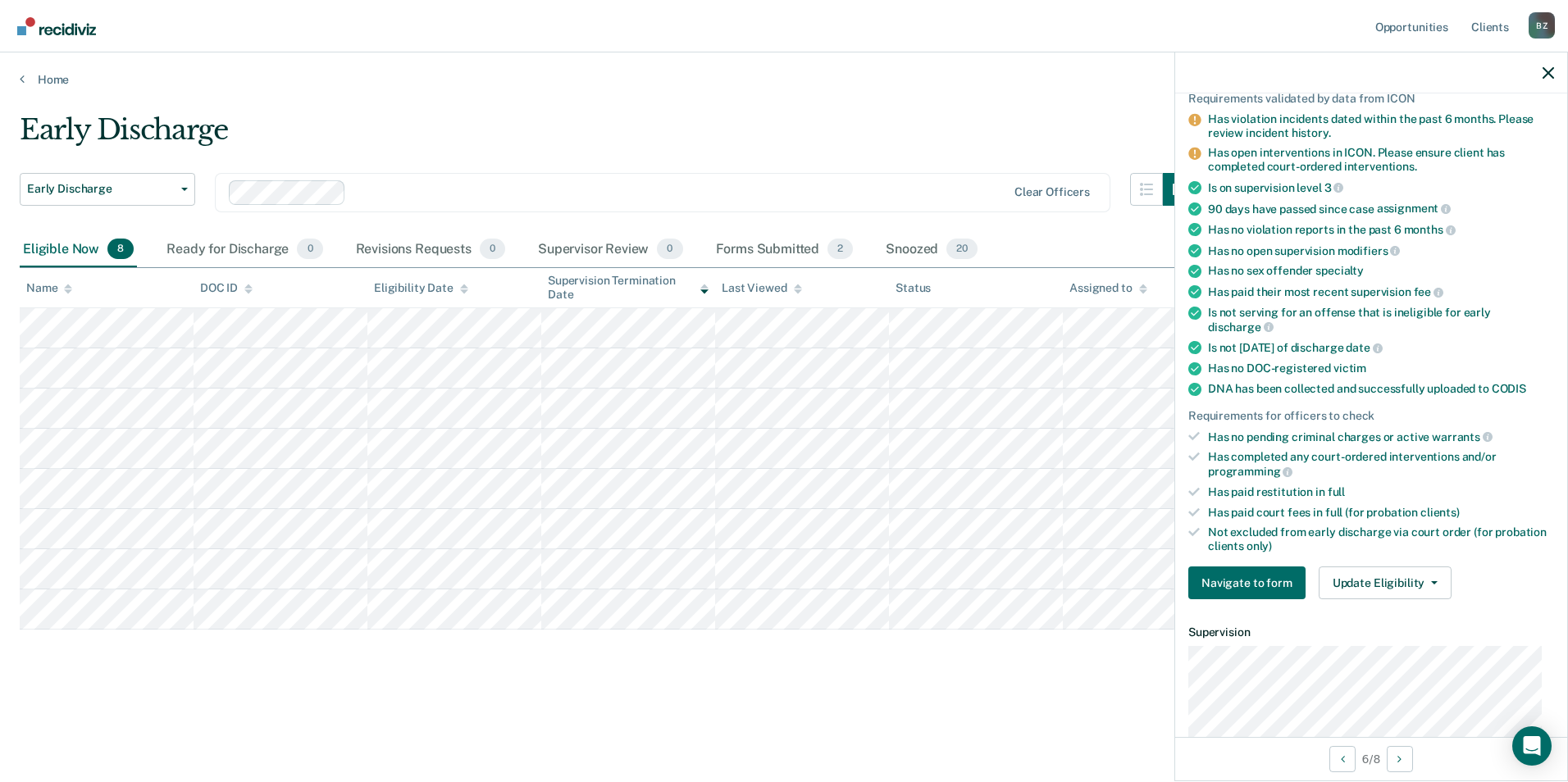
scroll to position [328, 0]
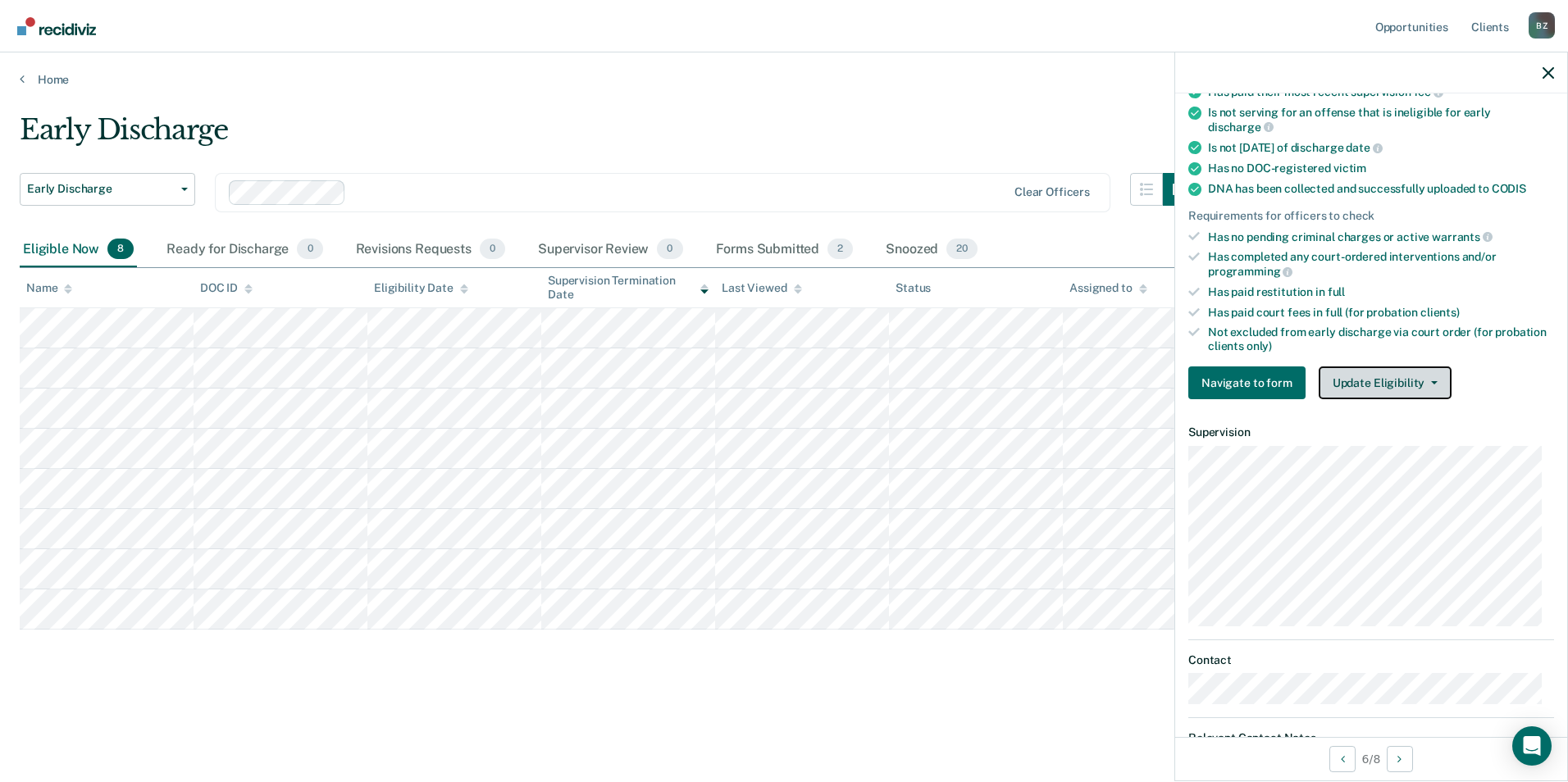
click at [1389, 379] on button "Update Eligibility" at bounding box center [1386, 383] width 133 height 33
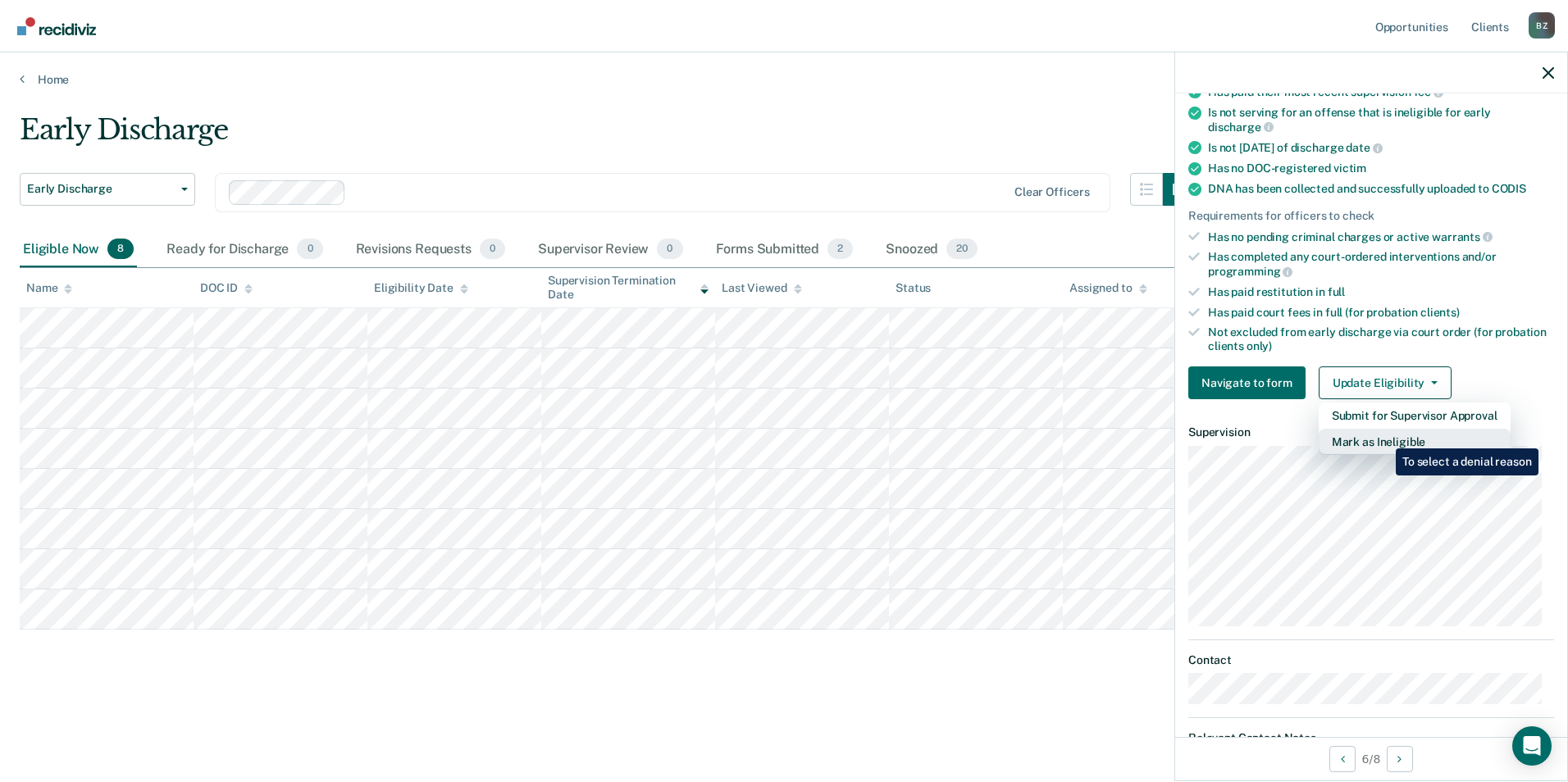
click at [1384, 436] on button "Mark as Ineligible" at bounding box center [1415, 441] width 192 height 26
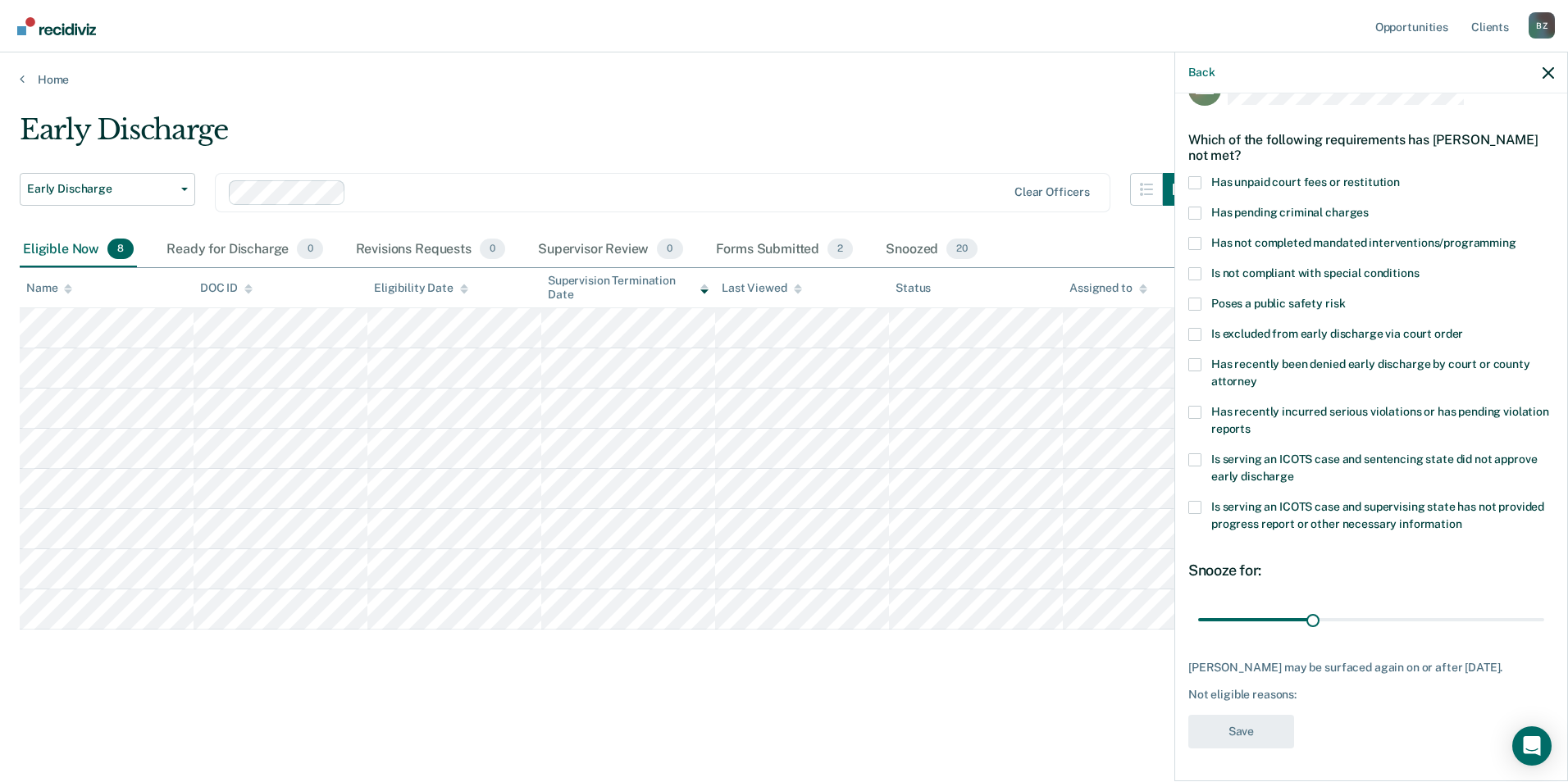
scroll to position [40, 0]
click at [1196, 182] on span at bounding box center [1195, 184] width 13 height 13
click at [1400, 178] on input "Has unpaid court fees or restitution" at bounding box center [1400, 178] width 0 height 0
click at [1194, 240] on span at bounding box center [1195, 244] width 13 height 13
click at [1516, 238] on input "Has not completed mandated interventions/programming" at bounding box center [1516, 238] width 0 height 0
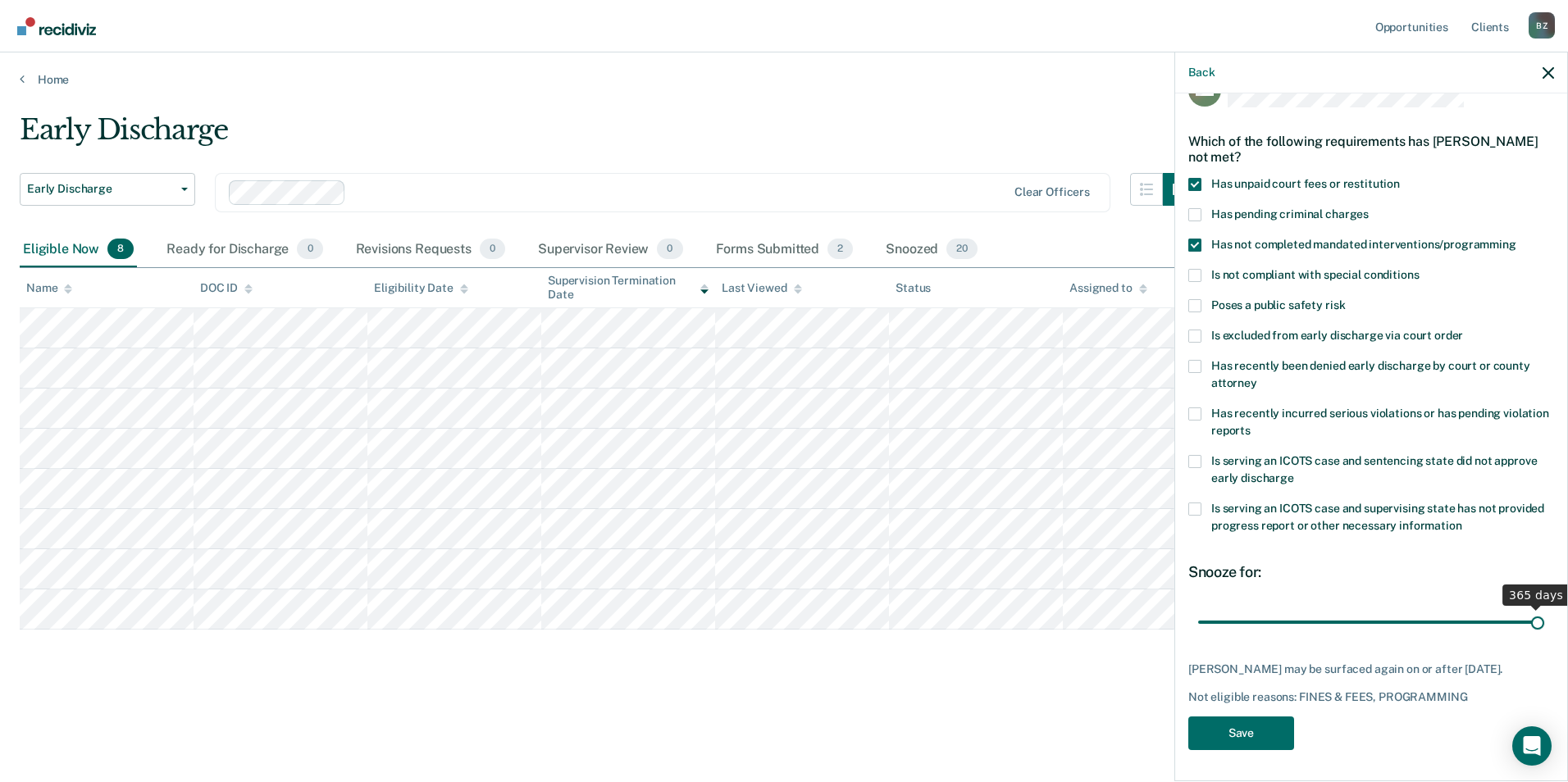
drag, startPoint x: 1232, startPoint y: 622, endPoint x: 1552, endPoint y: 635, distance: 320.3
click at [1545, 635] on input "range" at bounding box center [1371, 621] width 346 height 28
drag, startPoint x: 1528, startPoint y: 619, endPoint x: 1362, endPoint y: 620, distance: 166.0
type input "180"
click at [1362, 620] on input "range" at bounding box center [1371, 621] width 346 height 28
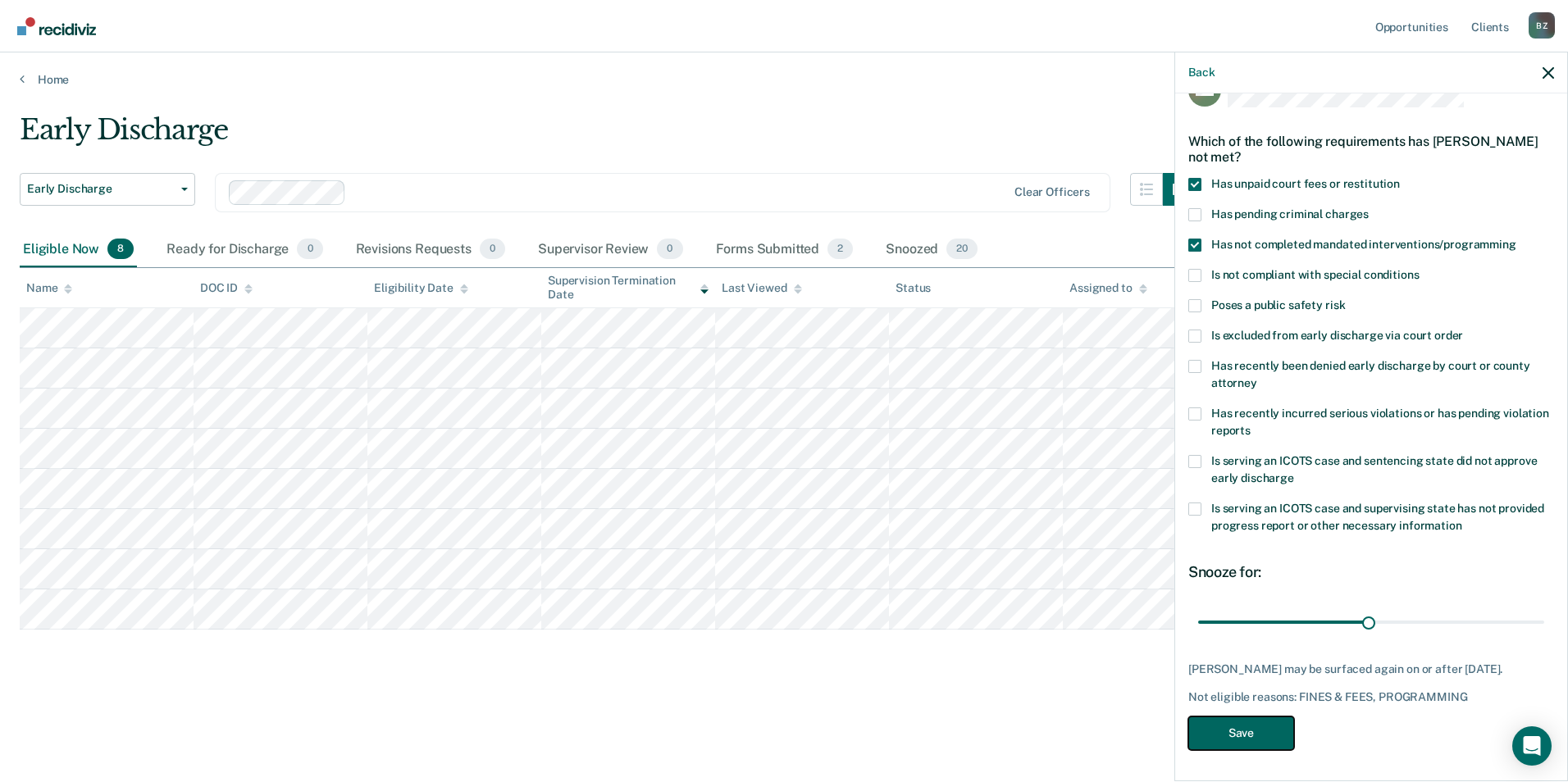
click at [1263, 736] on button "Save" at bounding box center [1241, 733] width 106 height 34
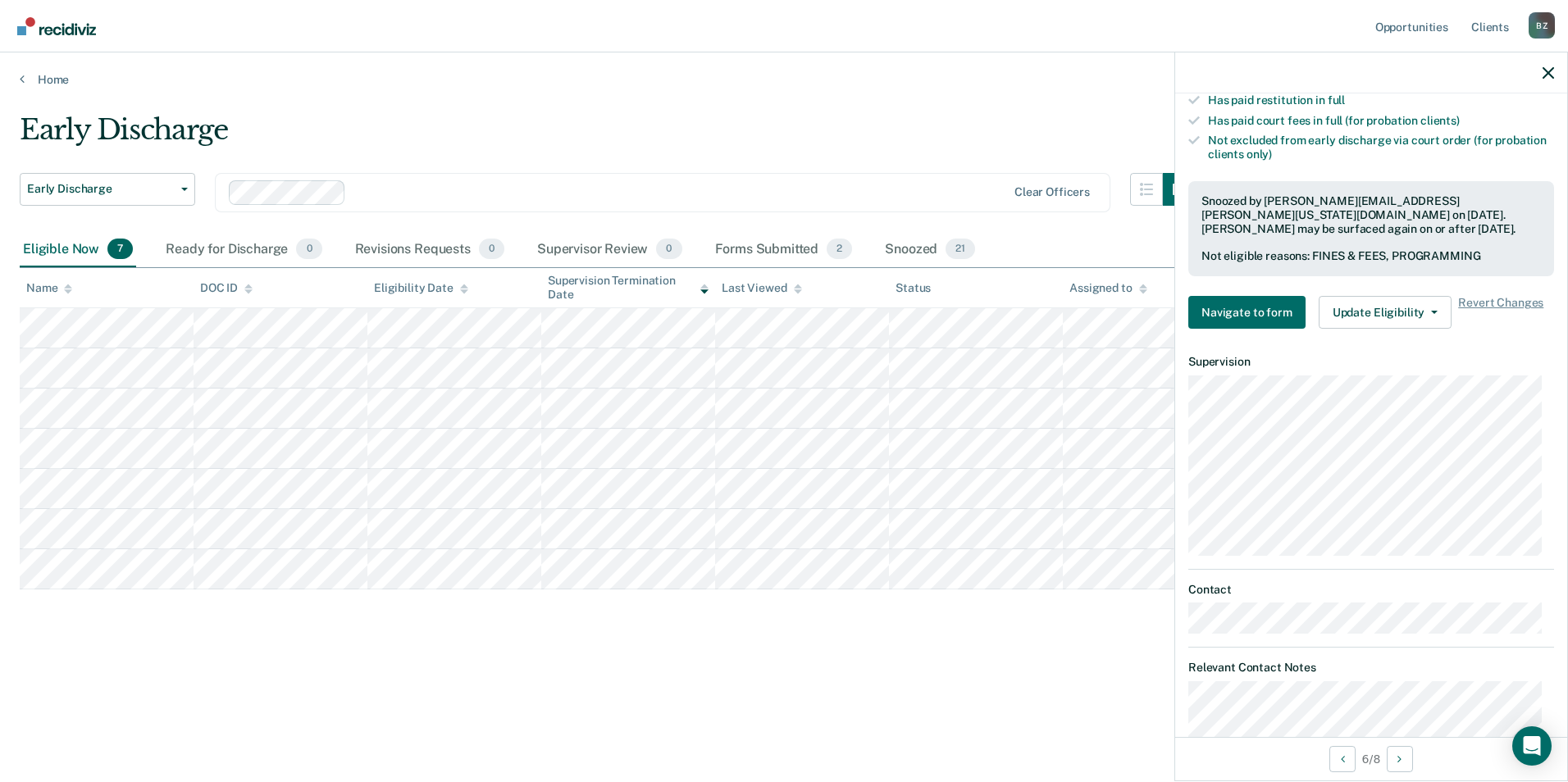
scroll to position [533, 0]
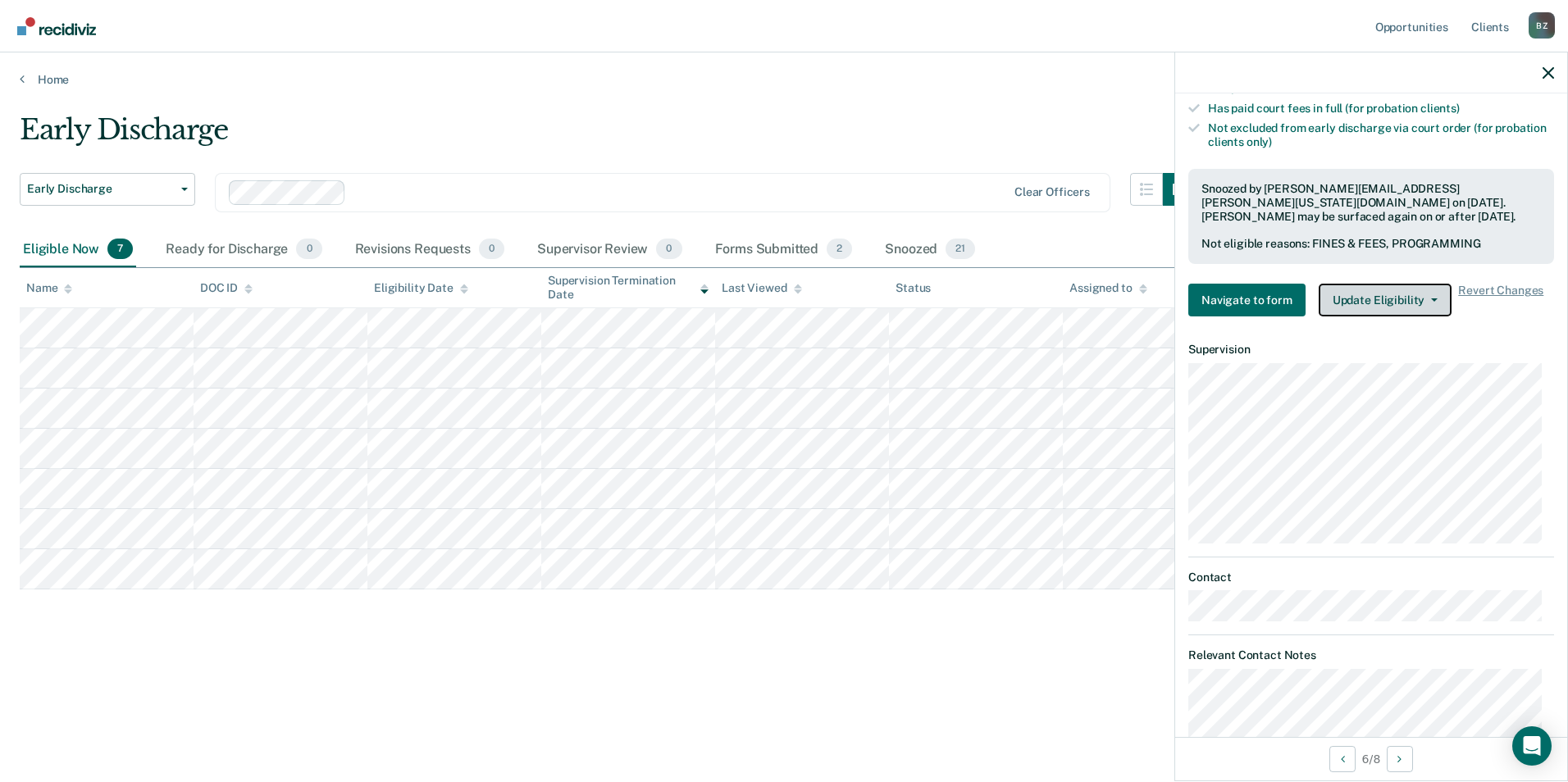
click at [1400, 301] on button "Update Eligibility" at bounding box center [1386, 300] width 133 height 33
click at [1546, 76] on icon "button" at bounding box center [1548, 72] width 11 height 11
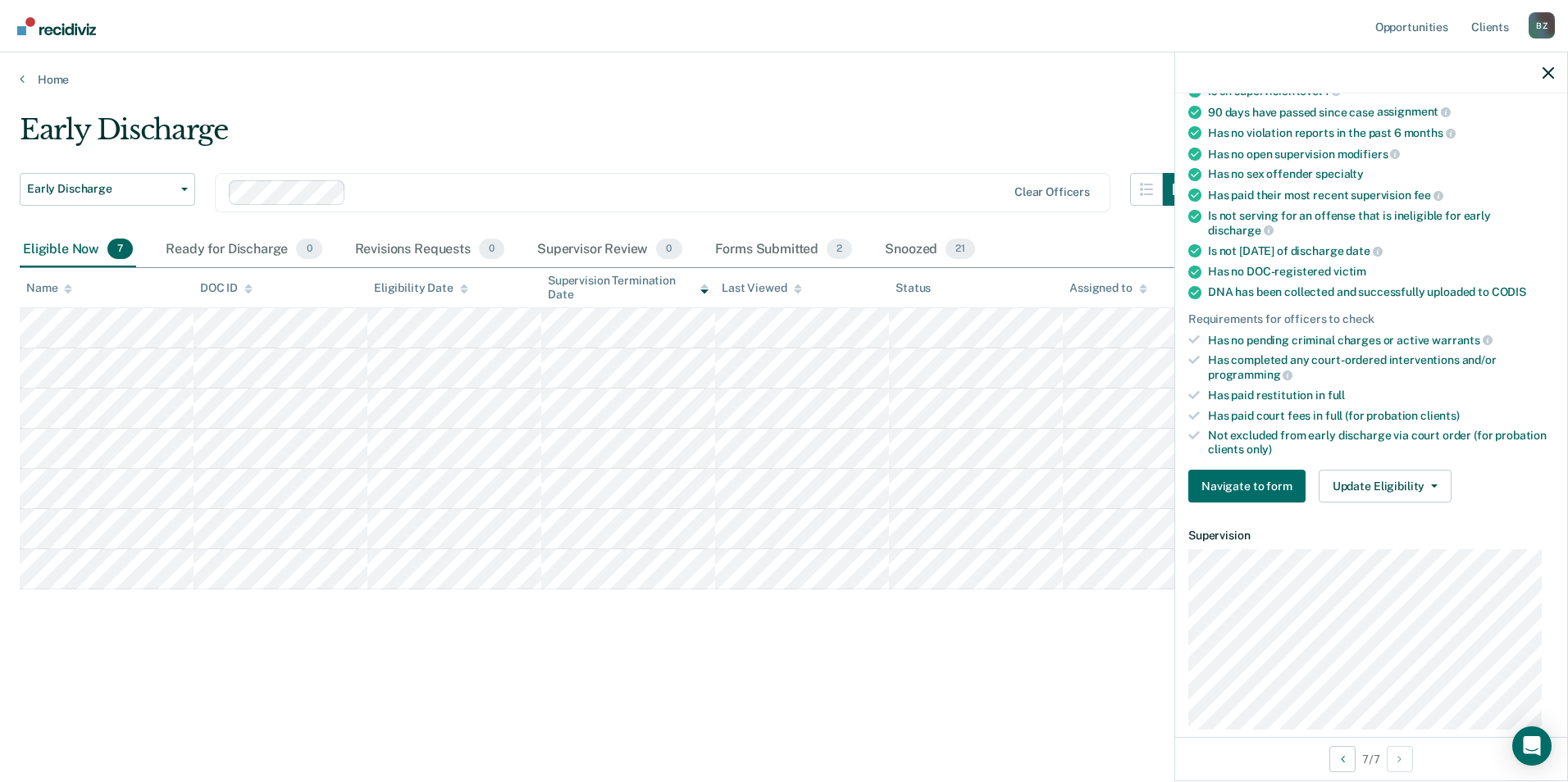
scroll to position [246, 0]
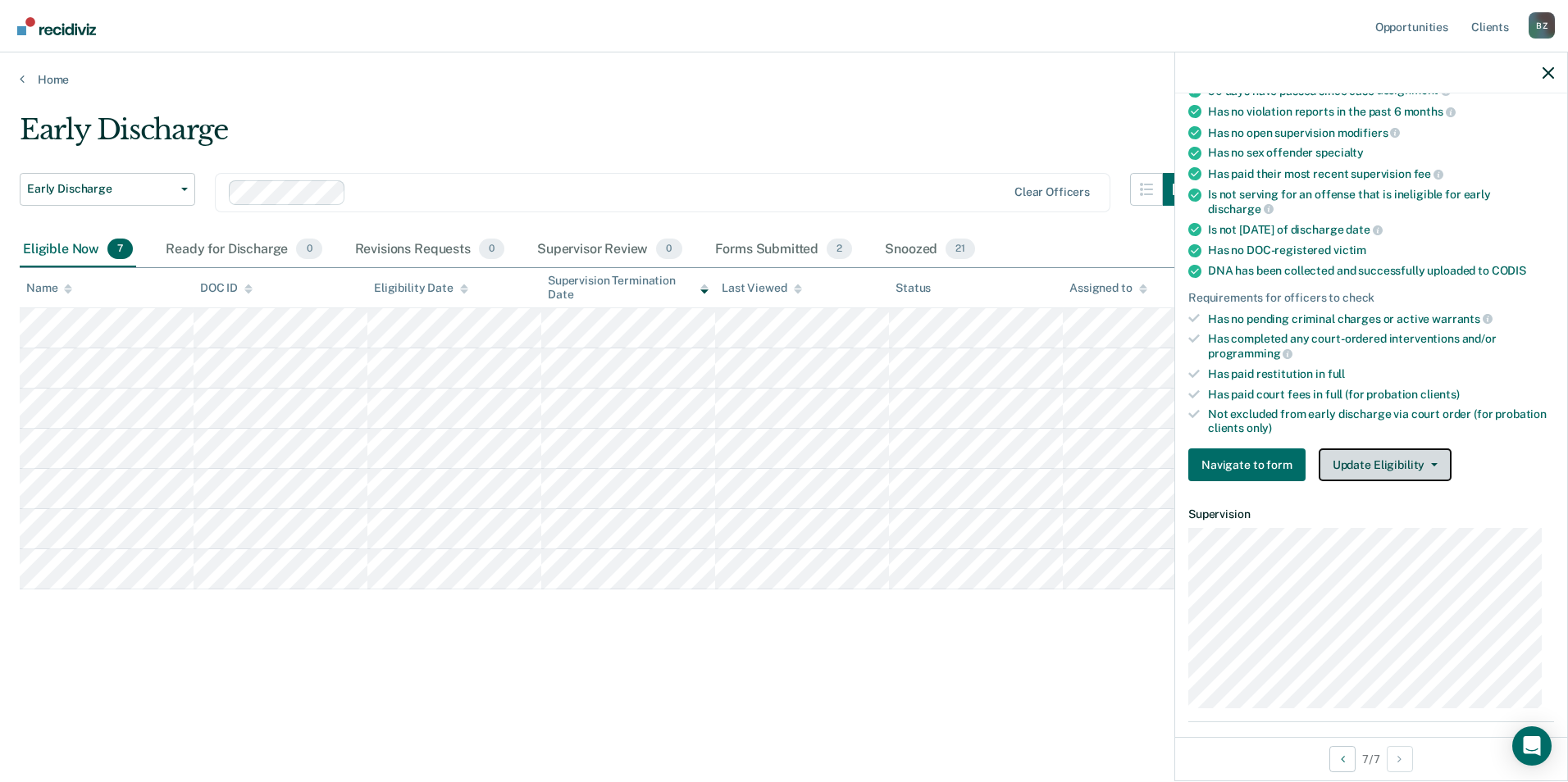
click at [1390, 466] on button "Update Eligibility" at bounding box center [1386, 465] width 133 height 33
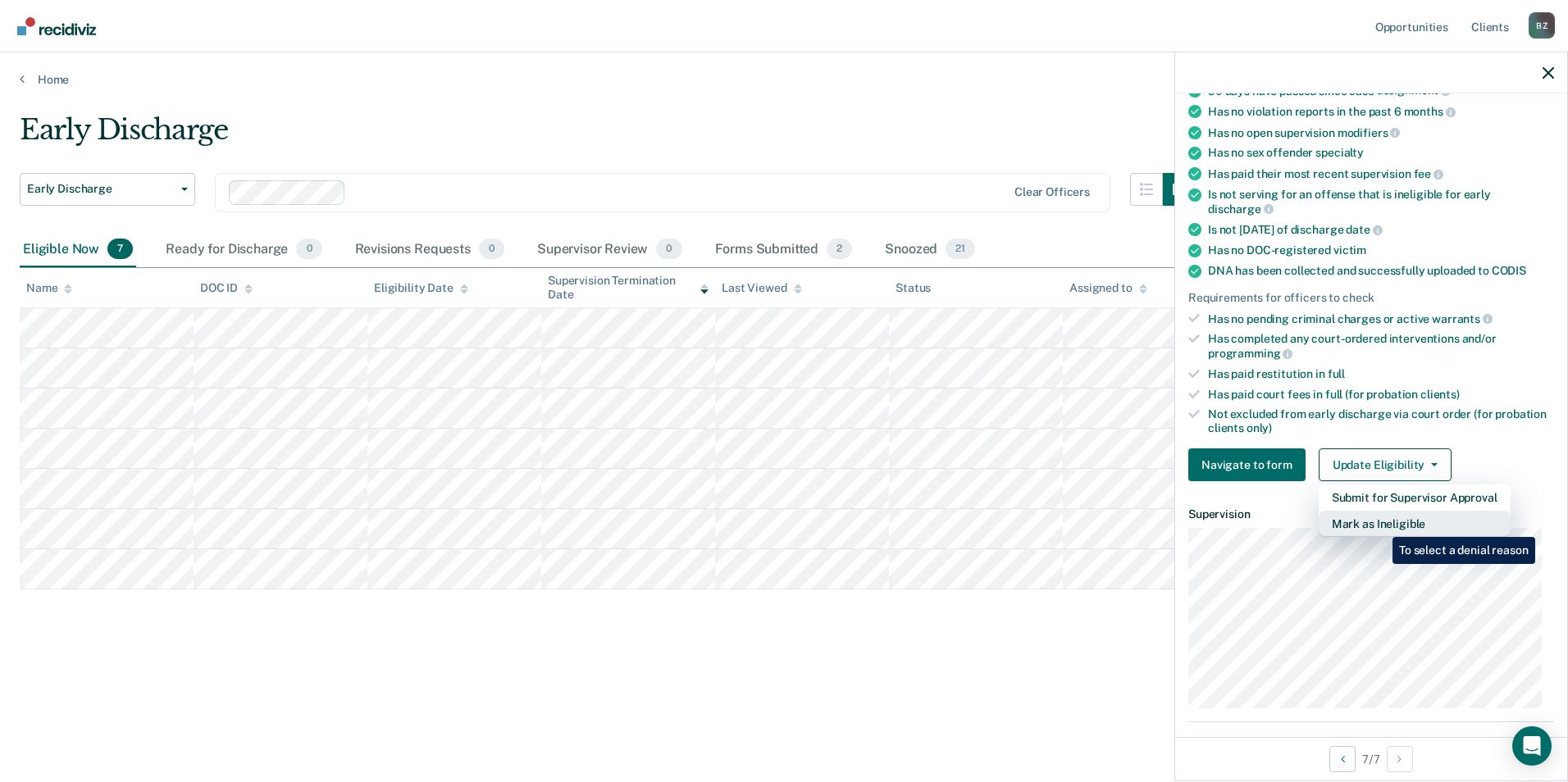
click at [1380, 525] on button "Mark as Ineligible" at bounding box center [1415, 524] width 192 height 26
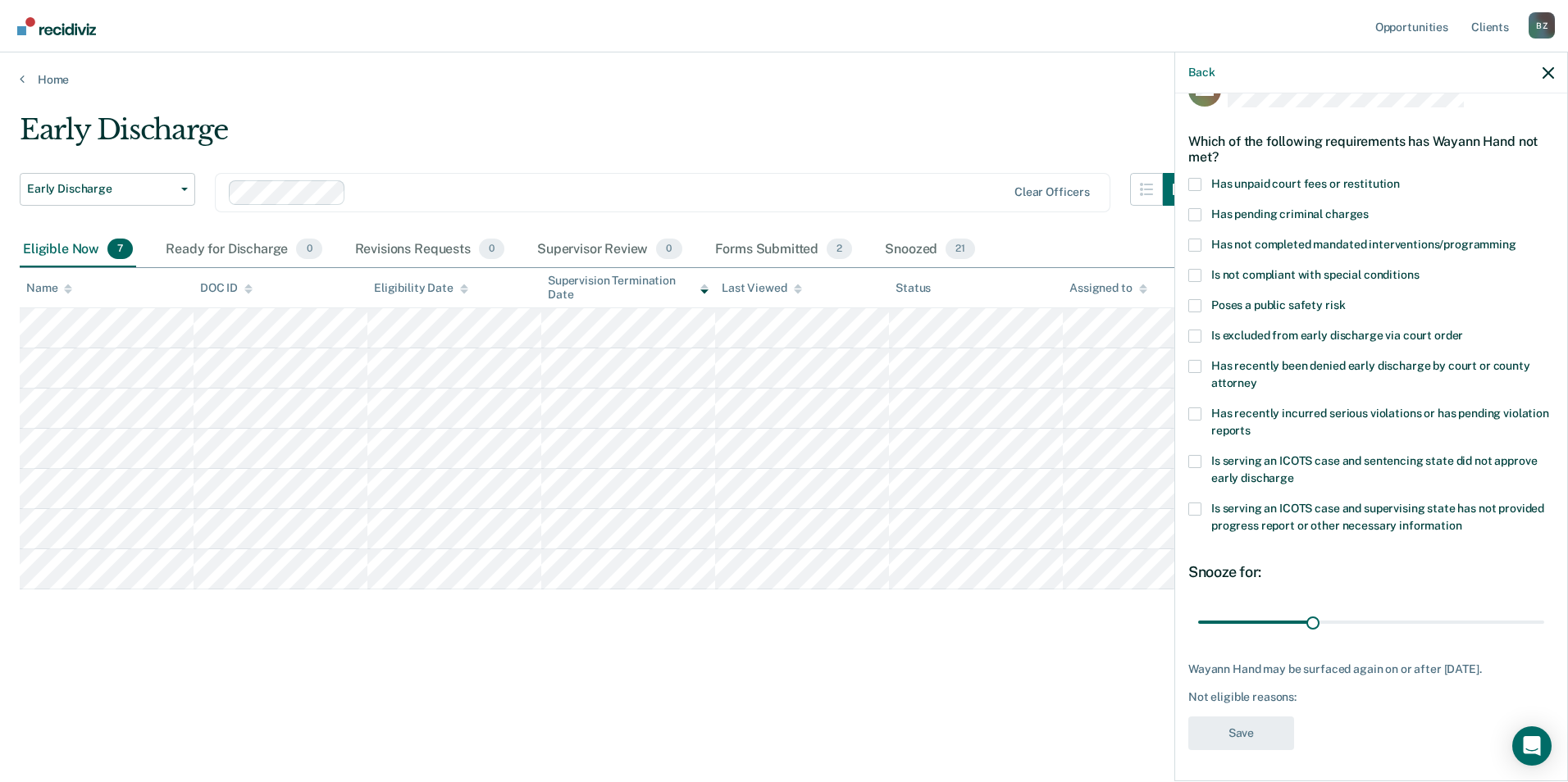
click at [1193, 183] on span at bounding box center [1195, 184] width 13 height 13
click at [1400, 178] on input "Has unpaid court fees or restitution" at bounding box center [1400, 178] width 0 height 0
click at [1192, 243] on span at bounding box center [1195, 244] width 13 height 13
click at [1516, 238] on input "Has not completed mandated interventions/programming" at bounding box center [1516, 238] width 0 height 0
click at [1190, 411] on span at bounding box center [1195, 414] width 13 height 13
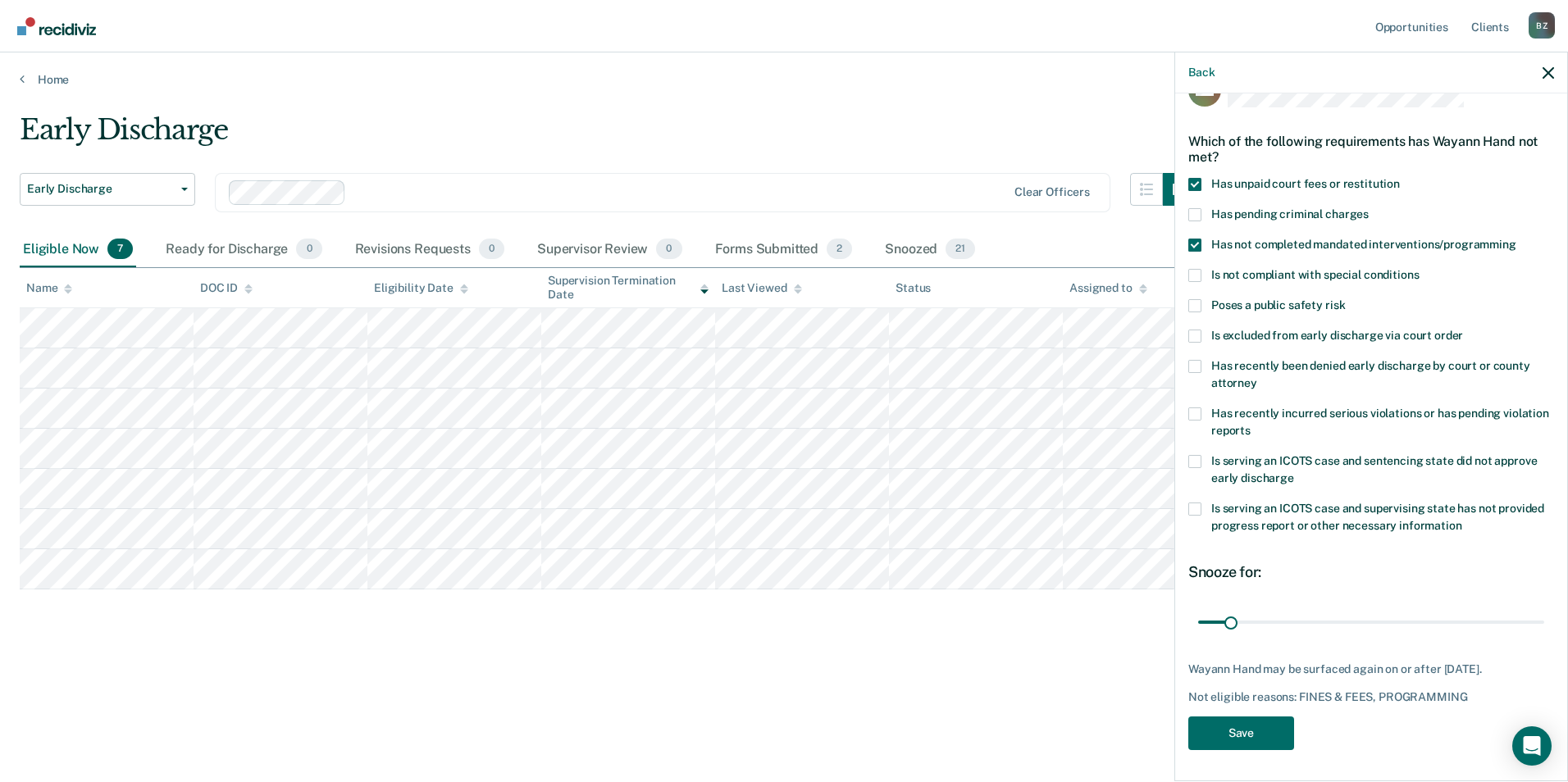
click at [1250, 425] on input "Has recently incurred serious violations or has pending violation reports" at bounding box center [1250, 425] width 0 height 0
drag, startPoint x: 1231, startPoint y: 620, endPoint x: 1345, endPoint y: 629, distance: 114.4
type input "160"
click at [1345, 629] on input "range" at bounding box center [1371, 621] width 346 height 28
click at [1255, 739] on button "Save" at bounding box center [1241, 733] width 106 height 34
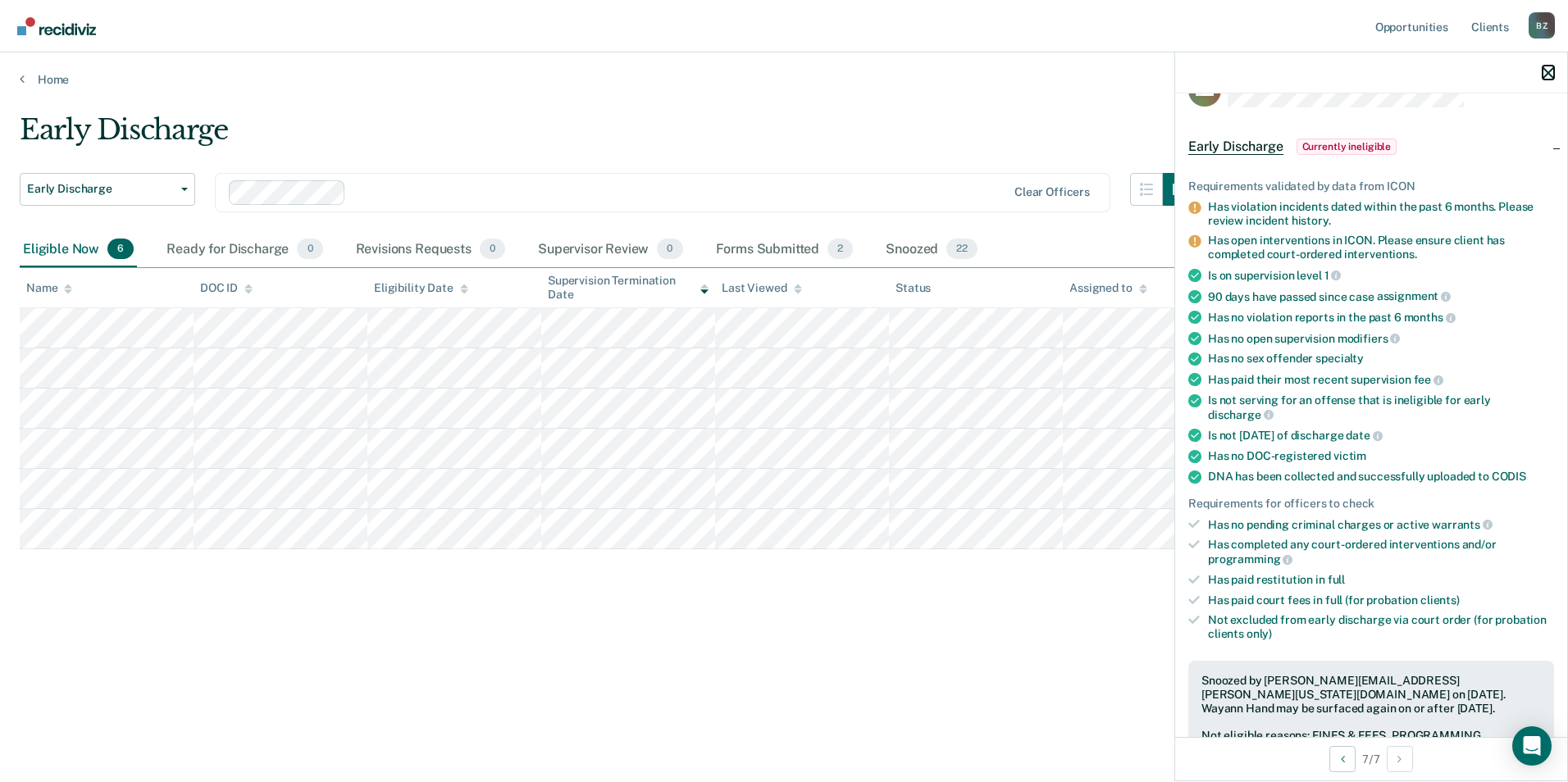
click at [1544, 71] on icon "button" at bounding box center [1548, 72] width 11 height 11
